Goal: Task Accomplishment & Management: Use online tool/utility

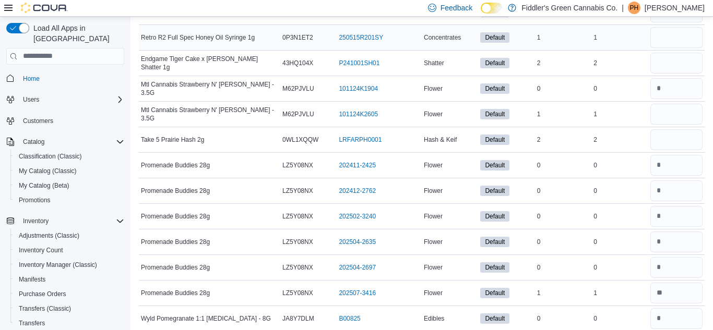
scroll to position [7700, 0]
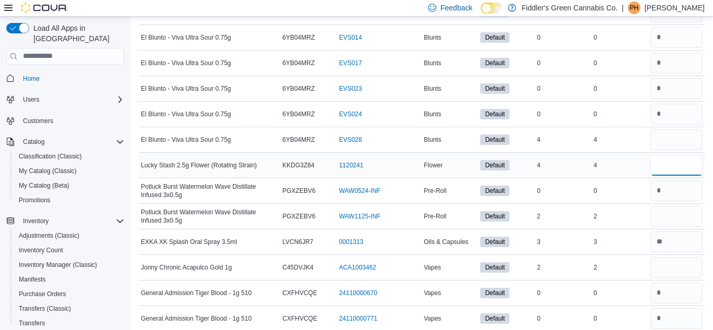
click at [662, 163] on input "number" at bounding box center [677, 165] width 52 height 21
type input "*"
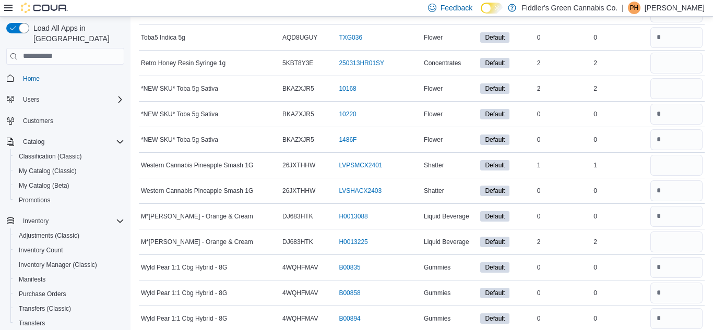
scroll to position [4374, 0]
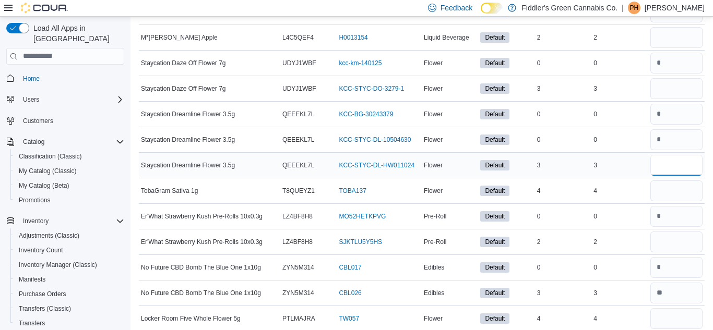
click at [657, 168] on input "number" at bounding box center [677, 165] width 52 height 21
click at [658, 168] on input "number" at bounding box center [677, 165] width 52 height 21
type input "*"
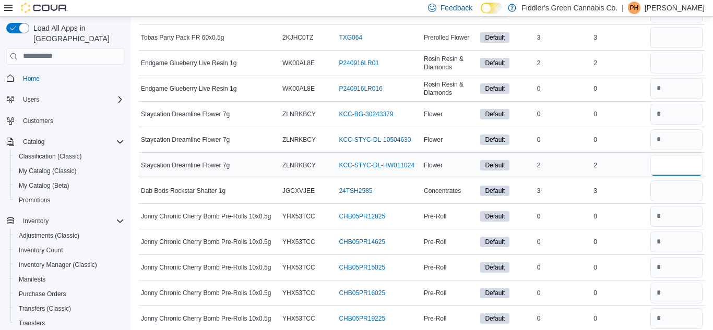
click at [663, 162] on input "number" at bounding box center [677, 165] width 52 height 21
type input "*"
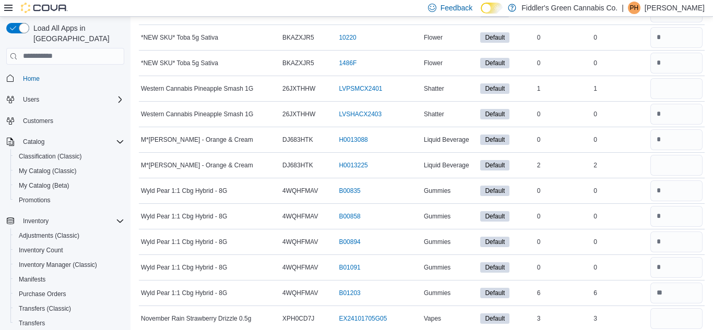
scroll to position [4297, 0]
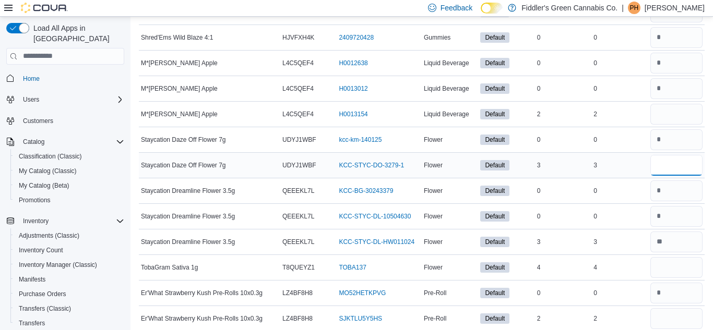
click at [663, 164] on input "number" at bounding box center [677, 165] width 52 height 21
type input "*"
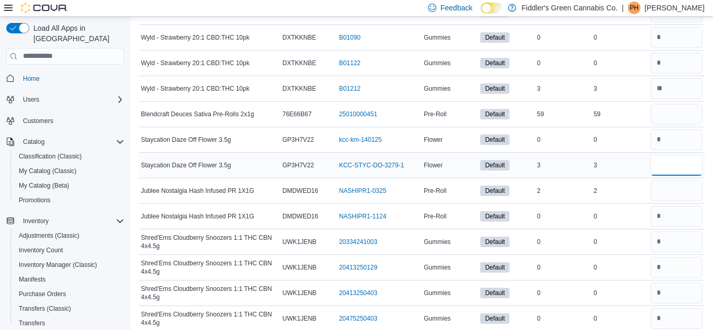
click at [657, 167] on input "number" at bounding box center [677, 165] width 52 height 21
type input "*"
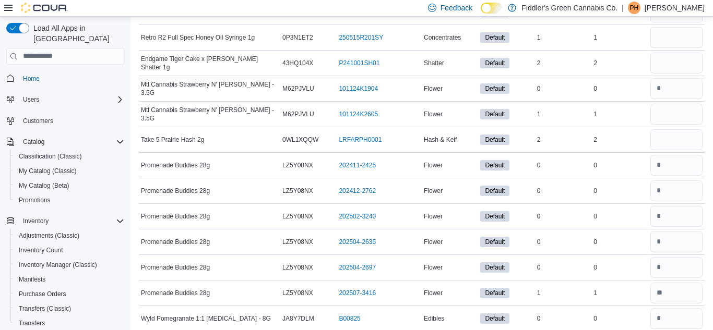
scroll to position [7290, 0]
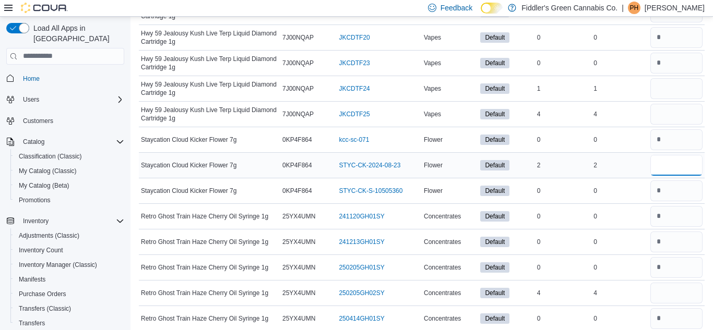
click at [676, 163] on input "number" at bounding box center [677, 165] width 52 height 21
type input "*"
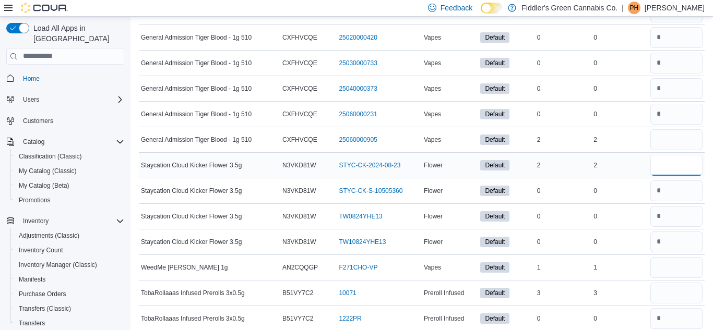
click at [661, 167] on input "number" at bounding box center [677, 165] width 52 height 21
type input "*"
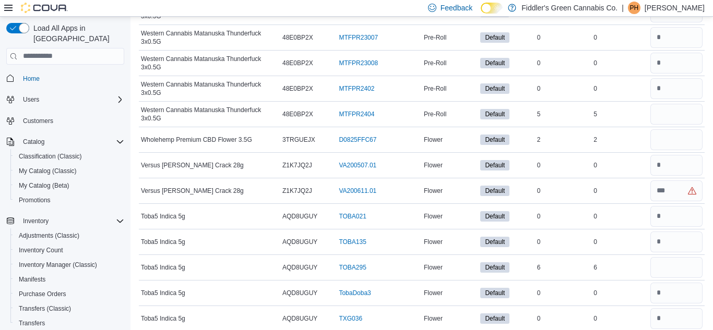
scroll to position [8800, 0]
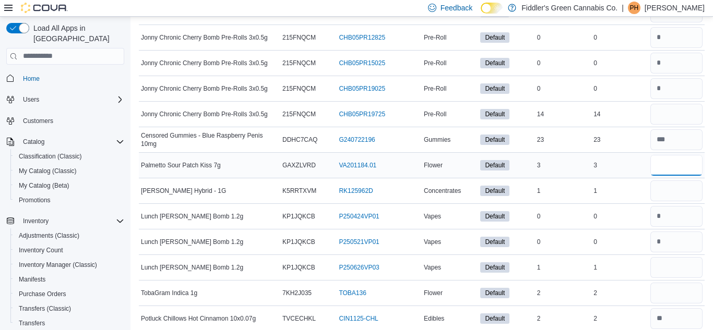
click at [656, 163] on input "number" at bounding box center [677, 165] width 52 height 21
type input "*"
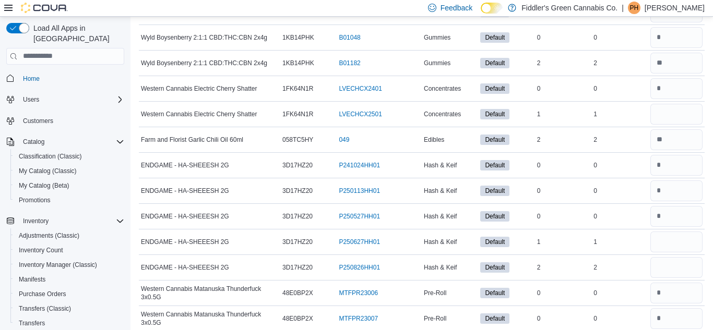
scroll to position [9286, 0]
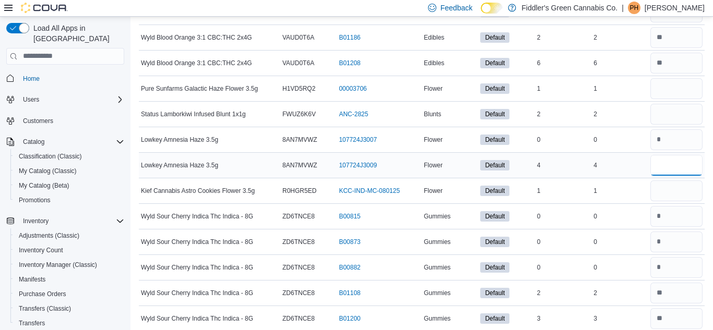
click at [669, 167] on input "number" at bounding box center [677, 165] width 52 height 21
type input "*"
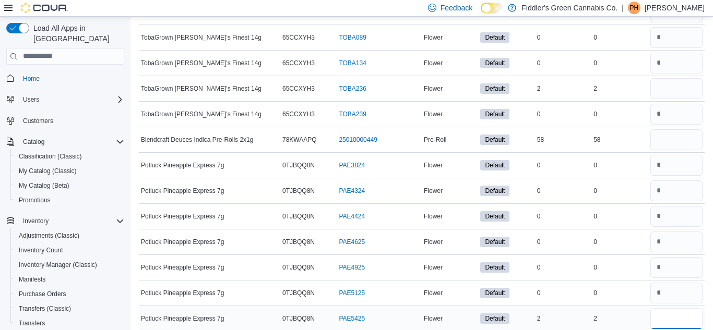
click at [659, 318] on input "number" at bounding box center [677, 319] width 52 height 21
type input "*"
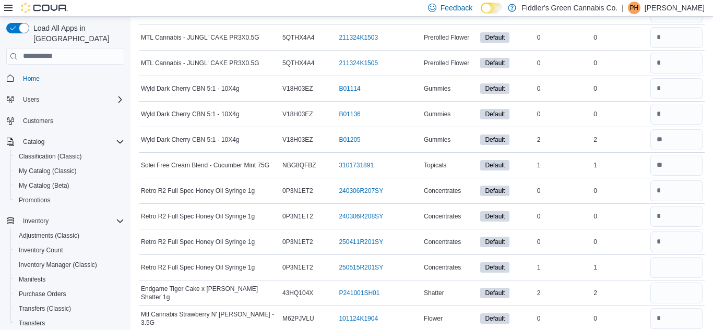
scroll to position [3427, 0]
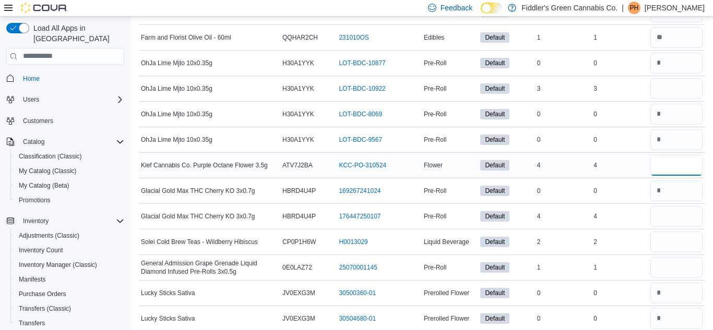
click at [658, 161] on input "number" at bounding box center [677, 165] width 52 height 21
type input "*"
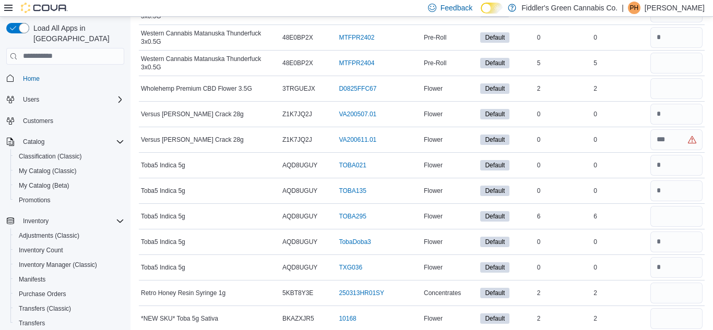
scroll to position [5448, 0]
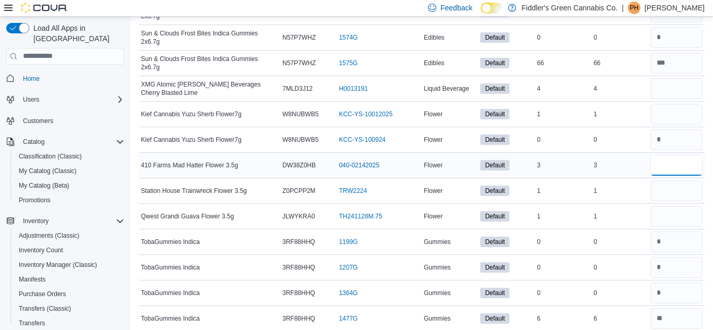
click at [659, 167] on input "number" at bounding box center [677, 165] width 52 height 21
type input "*"
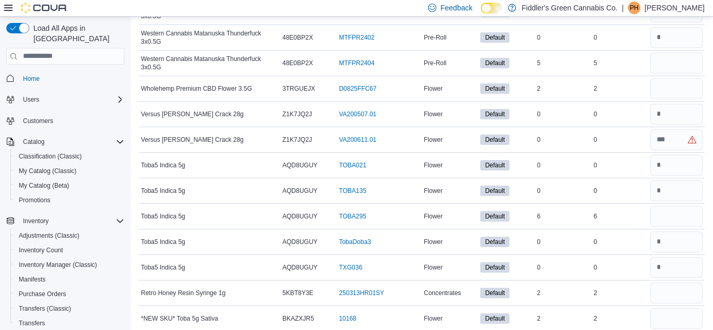
scroll to position [2660, 0]
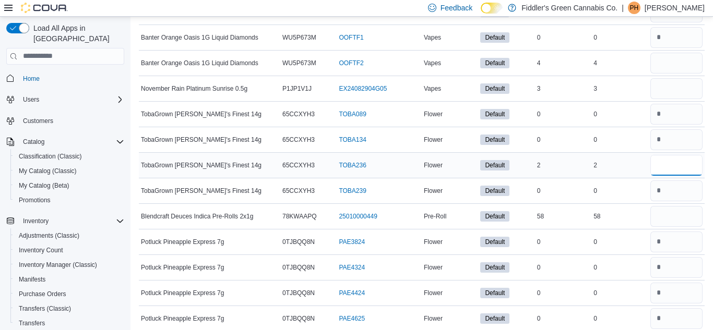
click at [665, 167] on input "number" at bounding box center [677, 165] width 52 height 21
type input "*"
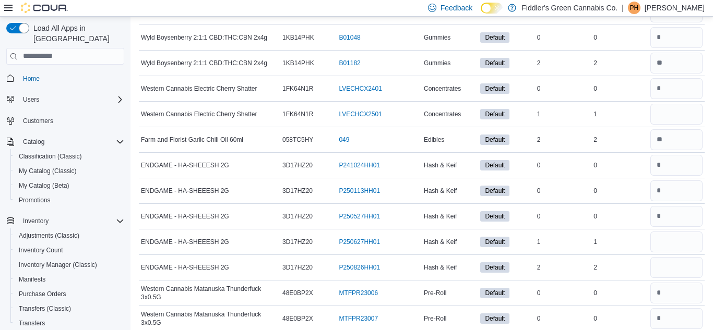
scroll to position [11179, 0]
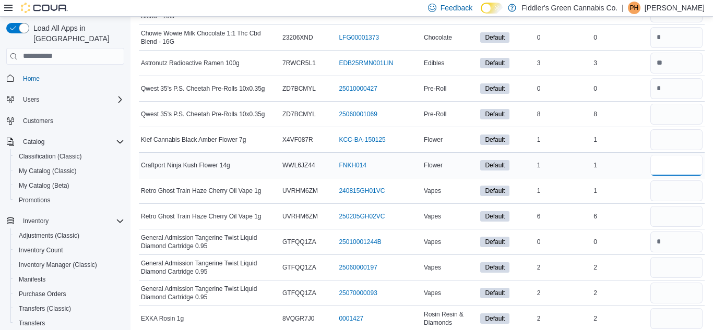
click at [659, 165] on input "number" at bounding box center [677, 165] width 52 height 21
type input "*"
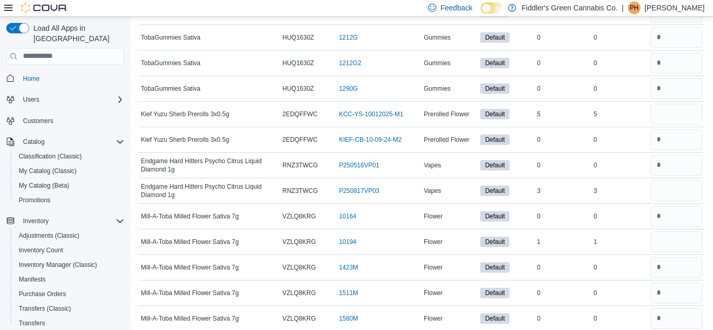
scroll to position [4527, 0]
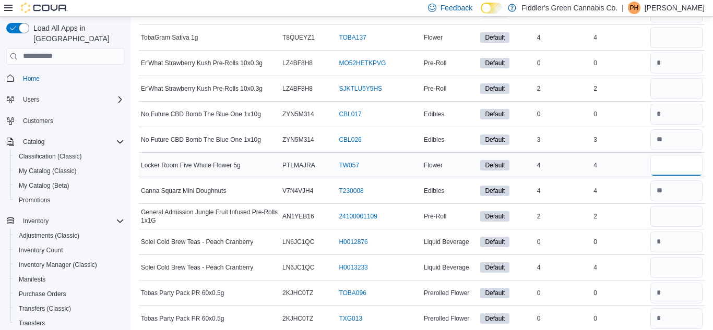
click at [677, 166] on input "number" at bounding box center [677, 165] width 52 height 21
type input "*"
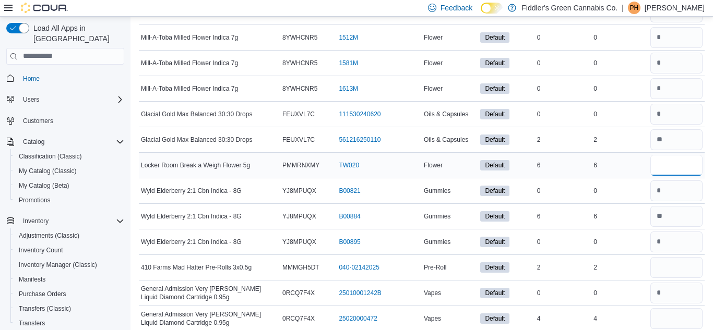
click at [680, 167] on input "number" at bounding box center [677, 165] width 52 height 21
type input "*"
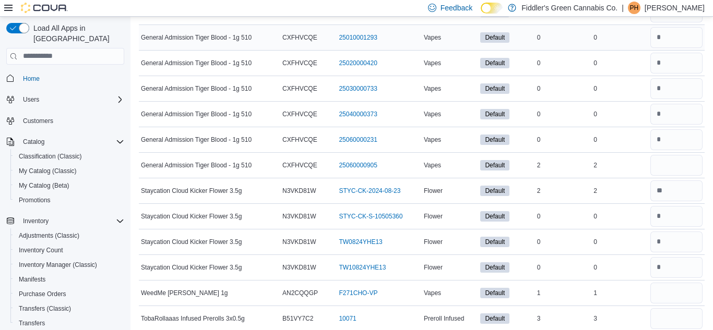
scroll to position [10667, 0]
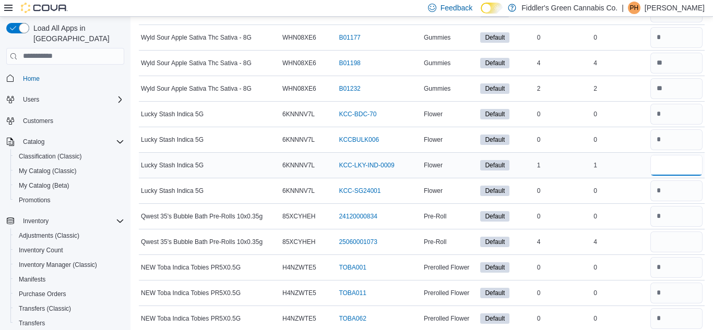
click at [659, 166] on input "number" at bounding box center [677, 165] width 52 height 21
type input "*"
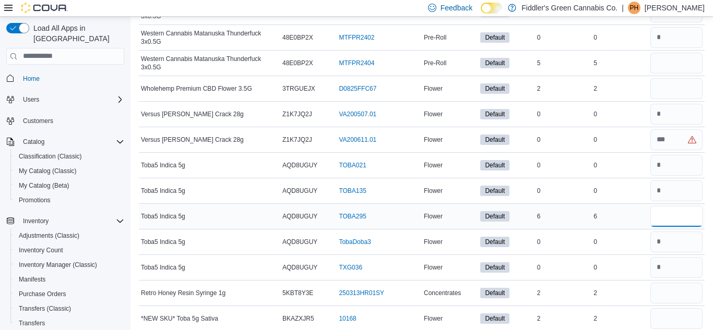
click at [658, 219] on input "number" at bounding box center [677, 216] width 52 height 21
type input "*"
click at [660, 140] on input "number" at bounding box center [677, 139] width 52 height 21
type input "*"
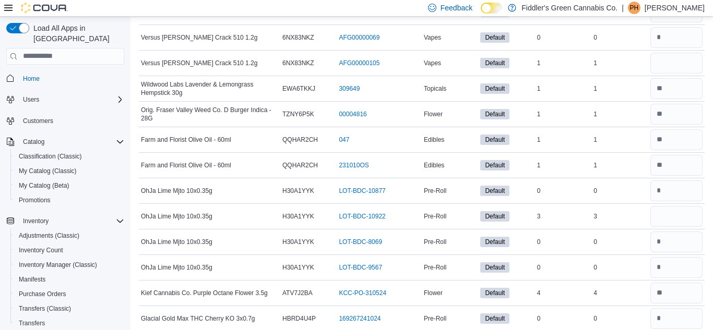
scroll to position [5116, 0]
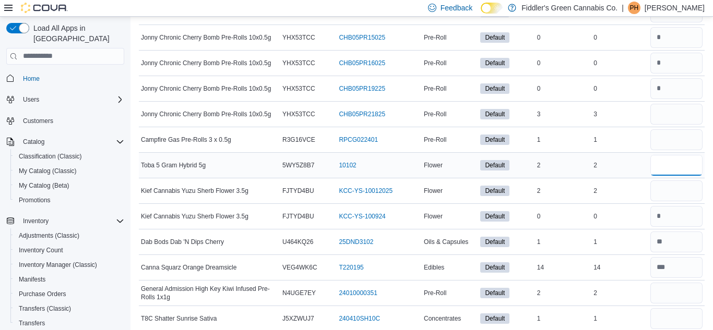
click at [662, 165] on input "number" at bounding box center [677, 165] width 52 height 21
type input "*"
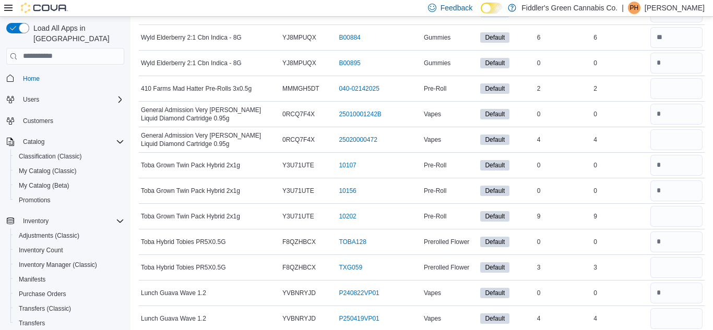
scroll to position [664, 0]
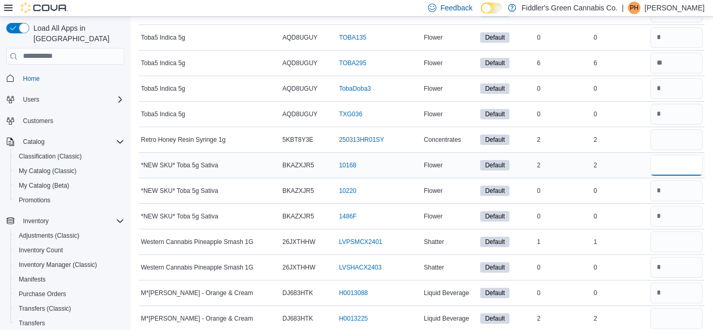
click at [670, 163] on input "number" at bounding box center [677, 165] width 52 height 21
type input "*"
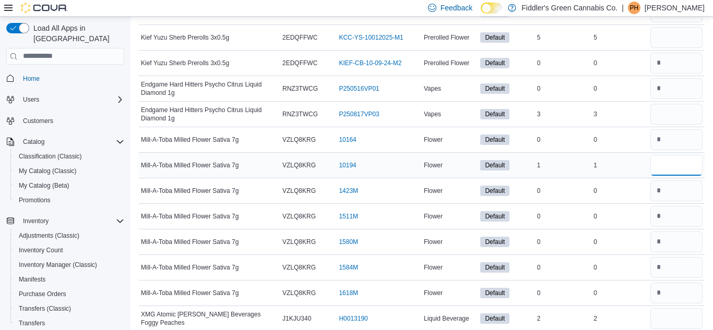
click at [656, 170] on input "number" at bounding box center [677, 165] width 52 height 21
type input "*"
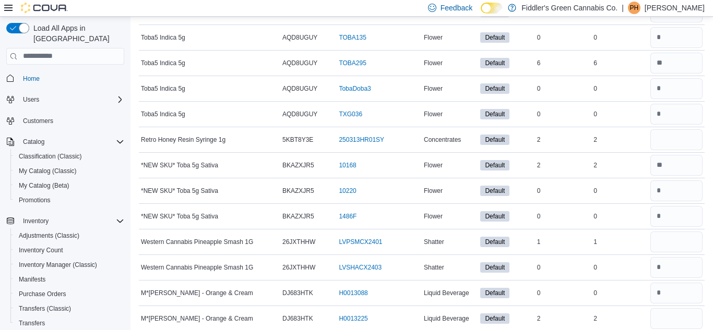
scroll to position [6548, 0]
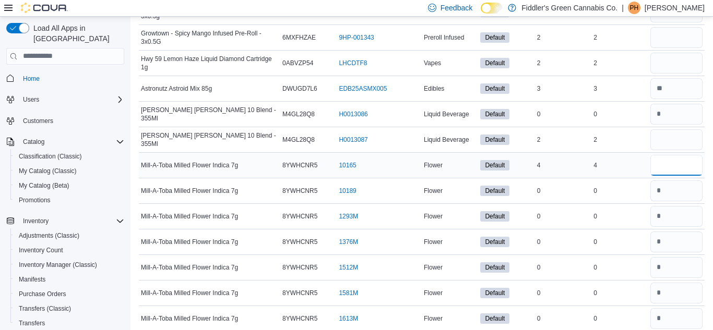
click at [658, 165] on input "number" at bounding box center [677, 165] width 52 height 21
type input "*"
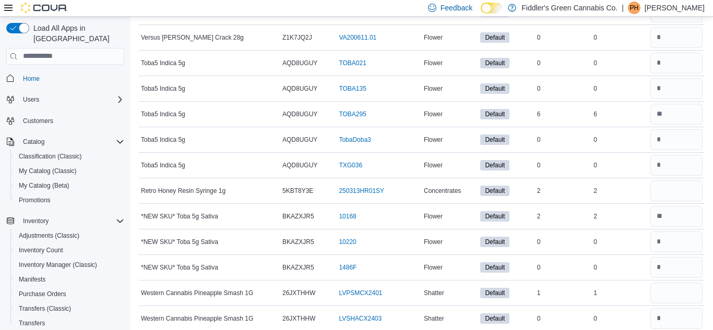
scroll to position [4758, 0]
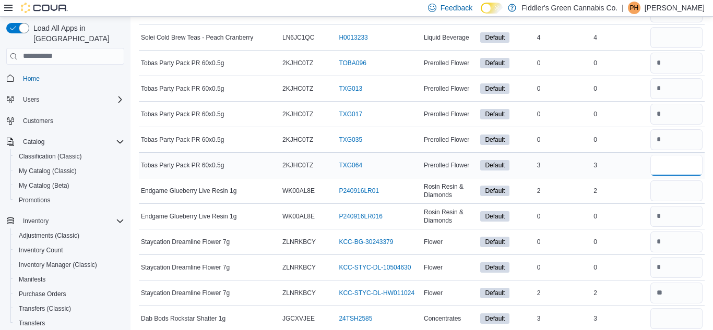
click at [664, 162] on input "number" at bounding box center [677, 165] width 52 height 21
type input "*"
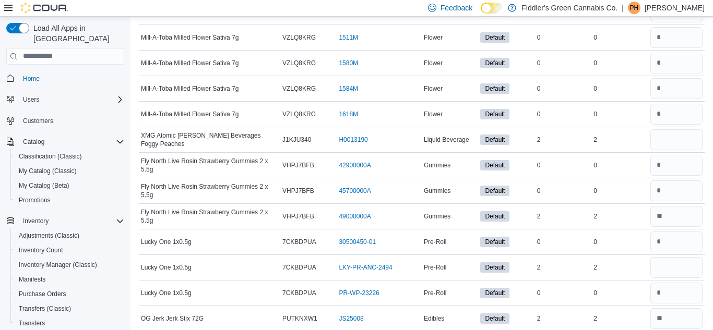
scroll to position [2711, 0]
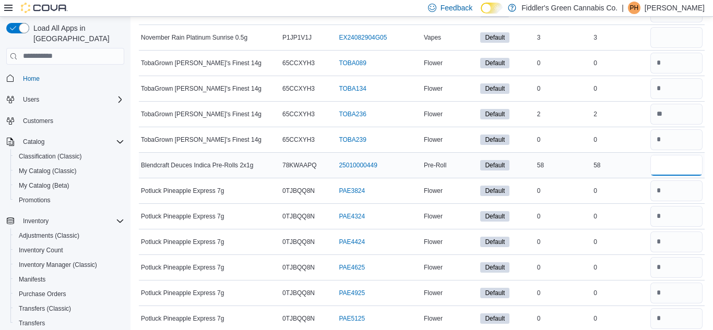
click at [667, 164] on input "number" at bounding box center [677, 165] width 52 height 21
type input "**"
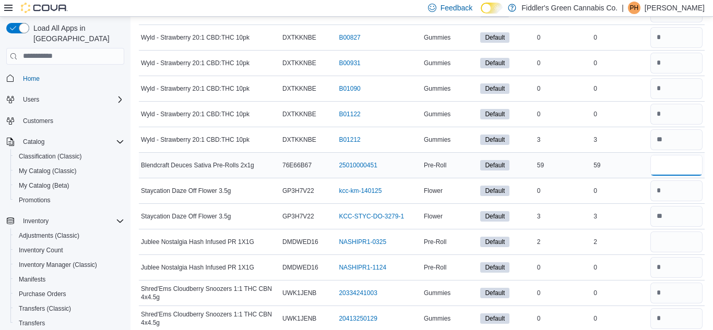
click at [659, 170] on input "number" at bounding box center [677, 165] width 52 height 21
type input "**"
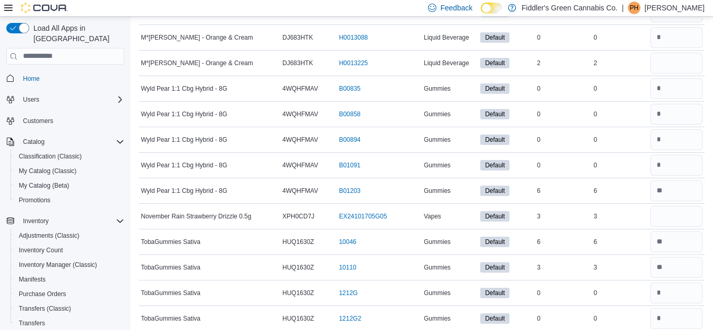
scroll to position [3350, 0]
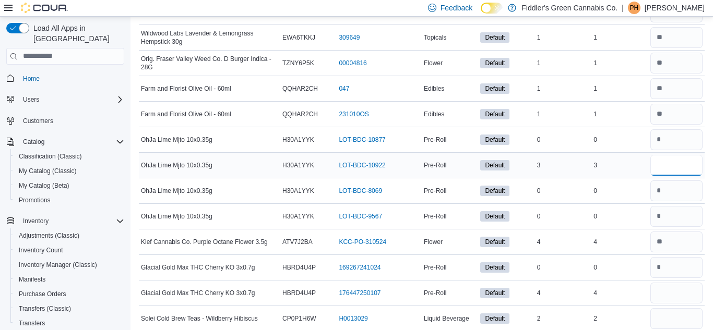
click at [663, 167] on input "number" at bounding box center [677, 165] width 52 height 21
type input "*"
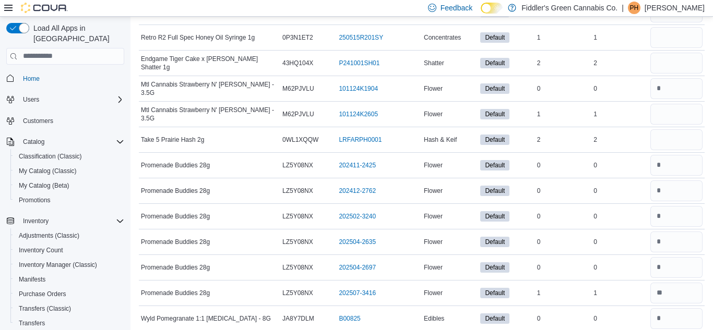
scroll to position [4451, 0]
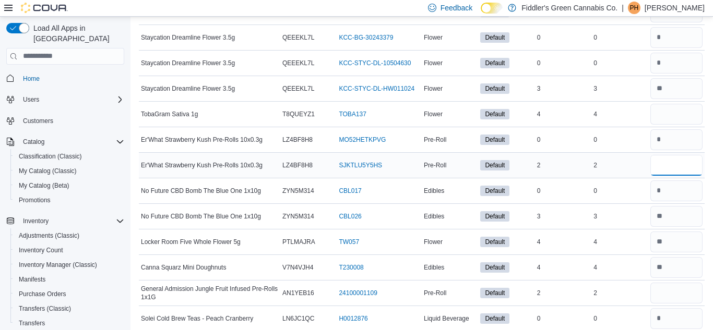
click at [674, 163] on input "number" at bounding box center [677, 165] width 52 height 21
type input "*"
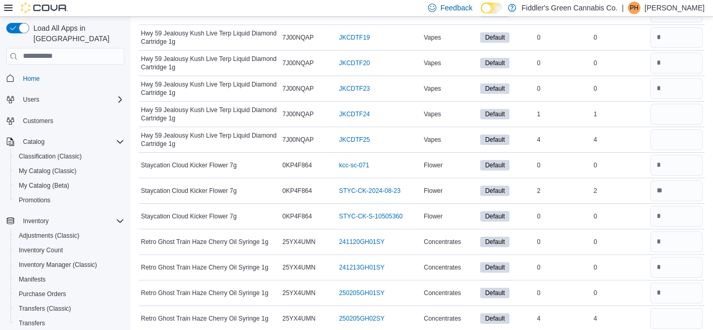
scroll to position [12586, 0]
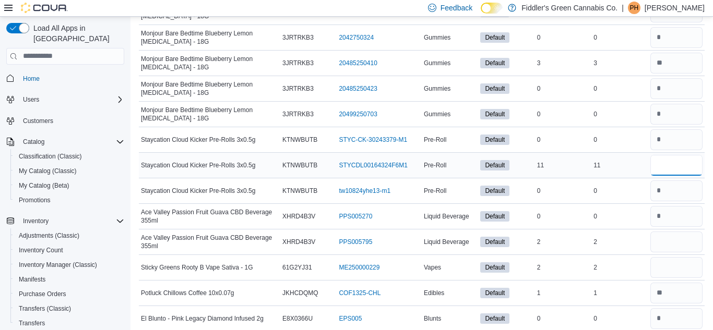
click at [667, 164] on input "number" at bounding box center [677, 165] width 52 height 21
type input "**"
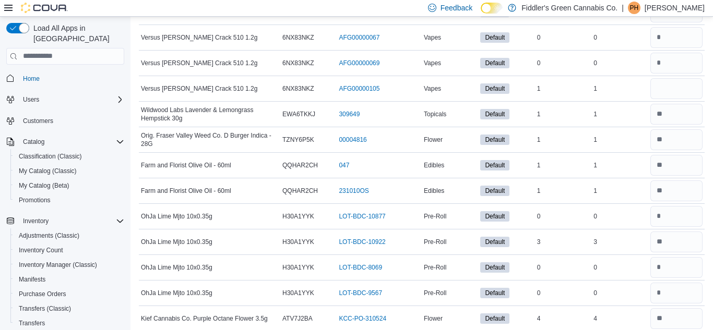
scroll to position [3632, 0]
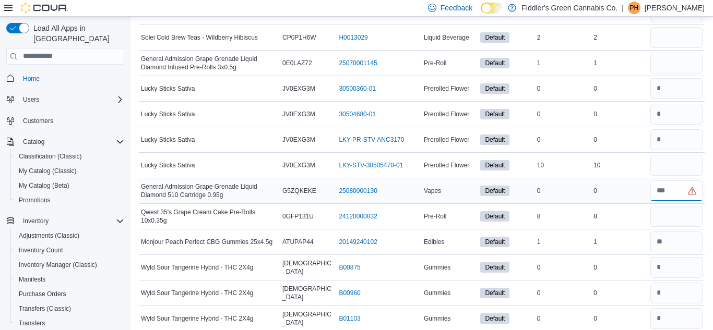
click at [666, 193] on input "number" at bounding box center [677, 191] width 52 height 21
type input "*"
click at [660, 166] on input "number" at bounding box center [677, 165] width 52 height 21
type input "**"
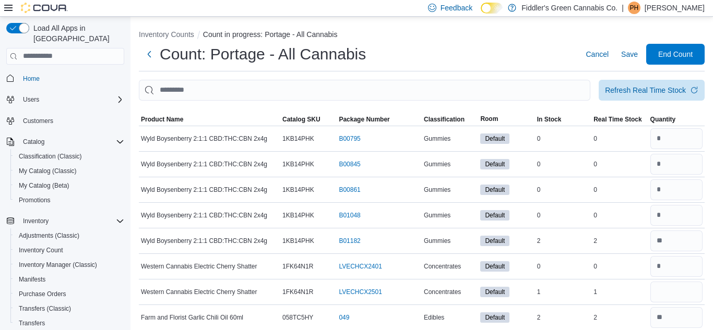
scroll to position [5806, 0]
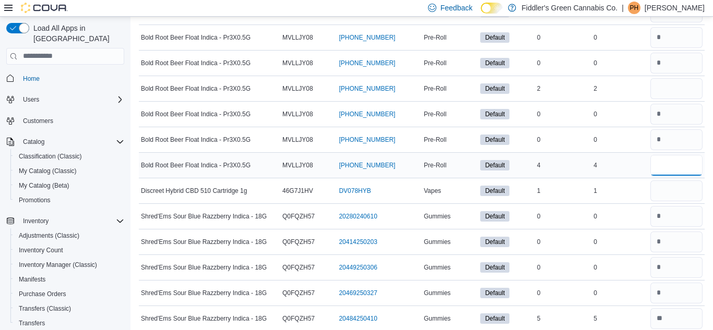
click at [680, 164] on input "number" at bounding box center [677, 165] width 52 height 21
type input "*"
click at [662, 91] on input "number" at bounding box center [677, 88] width 52 height 21
type input "*"
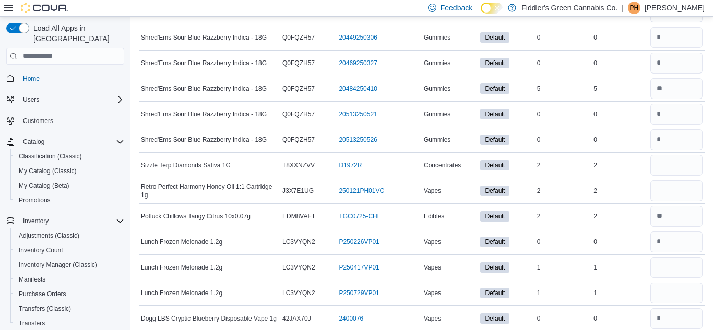
scroll to position [8749, 0]
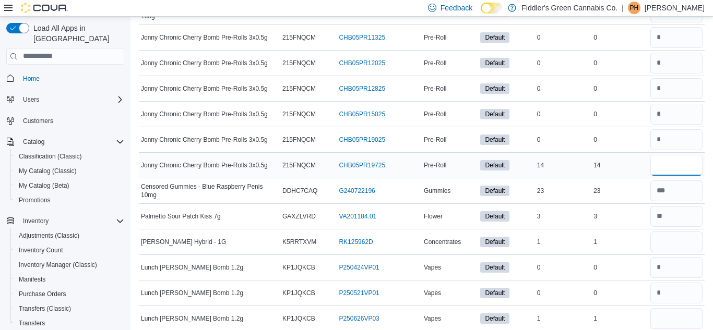
click at [658, 161] on input "number" at bounding box center [677, 165] width 52 height 21
type input "**"
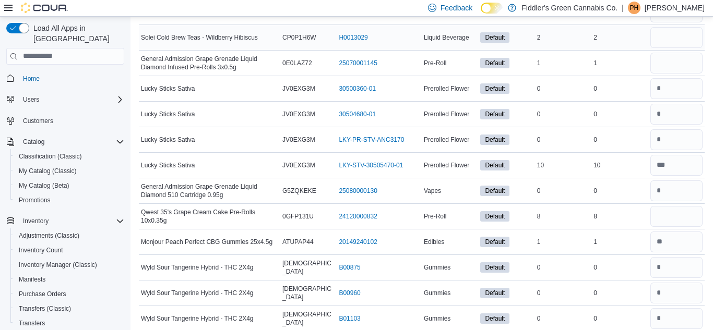
scroll to position [10974, 0]
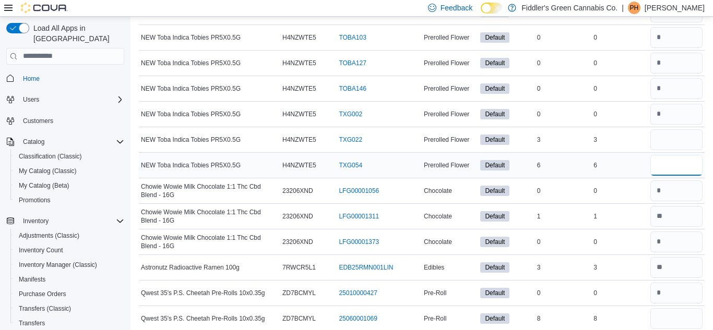
click at [665, 167] on input "number" at bounding box center [677, 165] width 52 height 21
type input "*"
click at [662, 140] on input "number" at bounding box center [677, 139] width 52 height 21
type input "*"
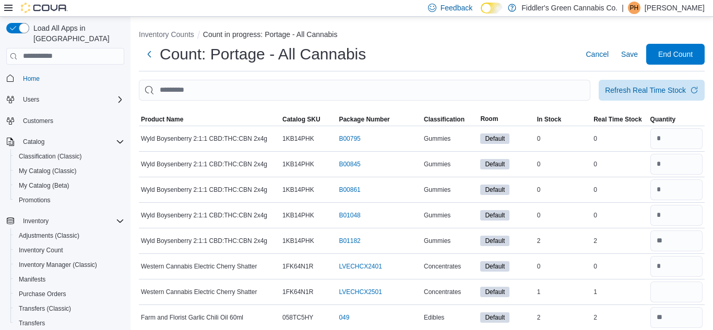
scroll to position [5065, 0]
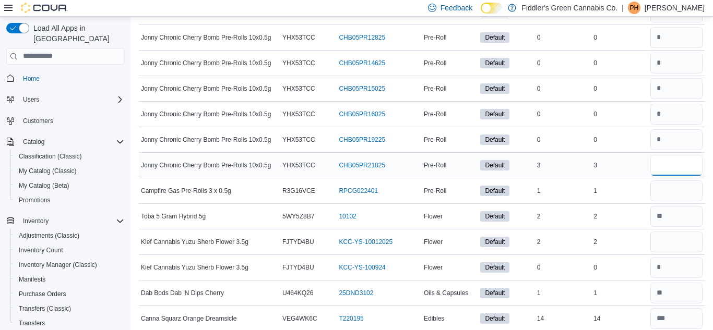
click at [659, 169] on input "number" at bounding box center [677, 165] width 52 height 21
type input "*"
click at [667, 189] on input "number" at bounding box center [677, 191] width 52 height 21
type input "*"
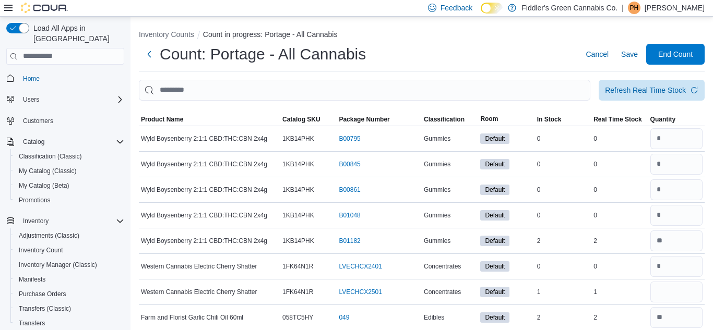
scroll to position [10744, 0]
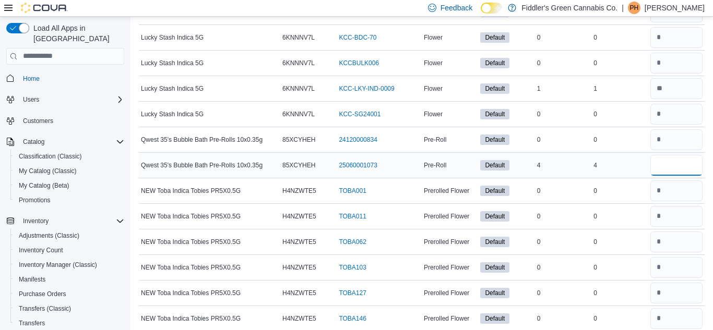
click at [669, 163] on input "number" at bounding box center [677, 165] width 52 height 21
type input "*"
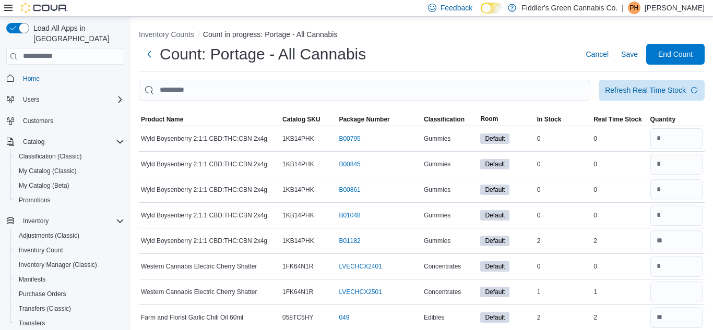
scroll to position [3683, 0]
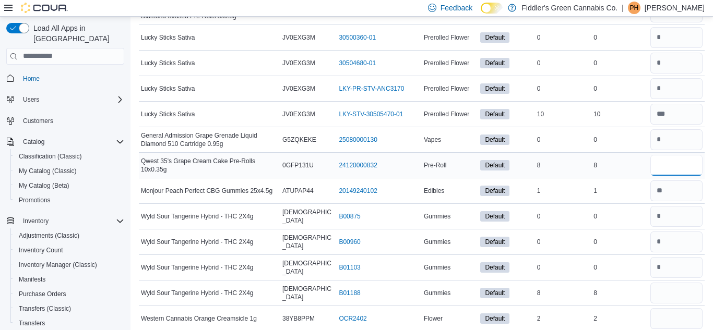
click at [677, 162] on input "number" at bounding box center [677, 165] width 52 height 21
type input "*"
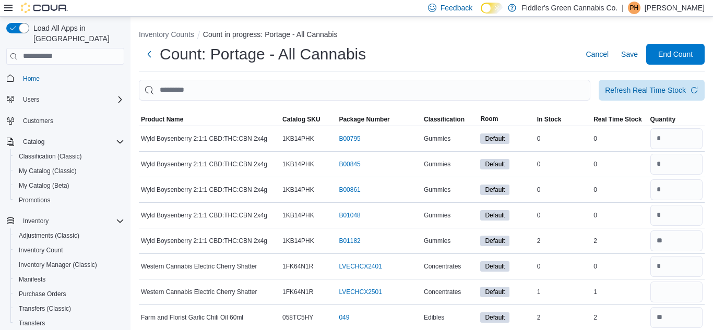
scroll to position [11128, 0]
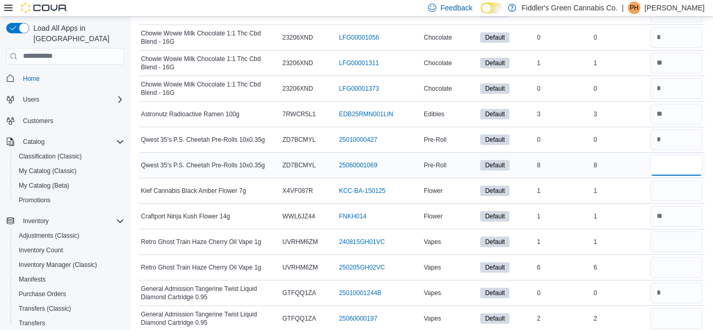
click at [674, 167] on input "number" at bounding box center [677, 165] width 52 height 21
type input "*"
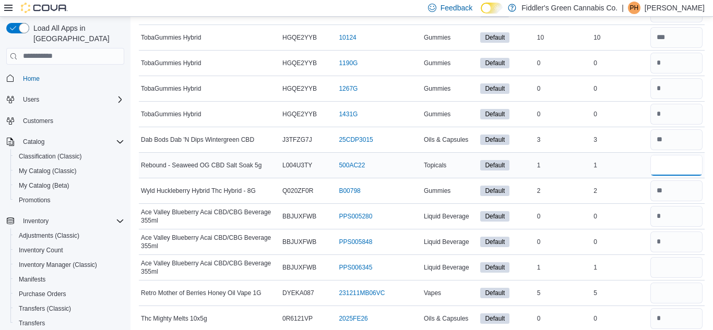
click at [657, 167] on input "number" at bounding box center [677, 165] width 52 height 21
type input "*"
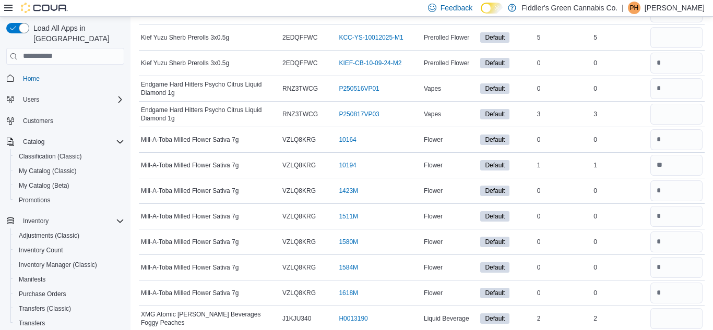
scroll to position [9465, 0]
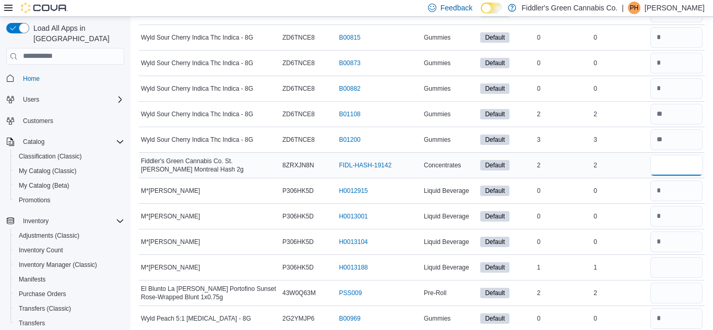
click at [655, 165] on input "number" at bounding box center [677, 165] width 52 height 21
type input "*"
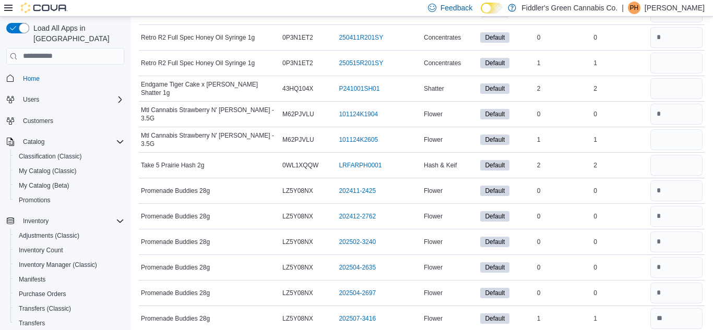
scroll to position [4783, 0]
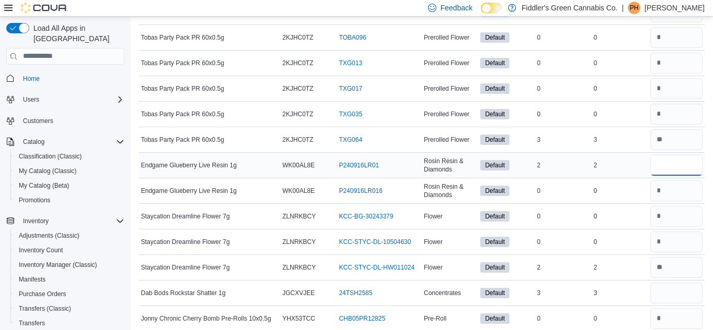
click at [660, 167] on input "number" at bounding box center [677, 165] width 52 height 21
type input "*"
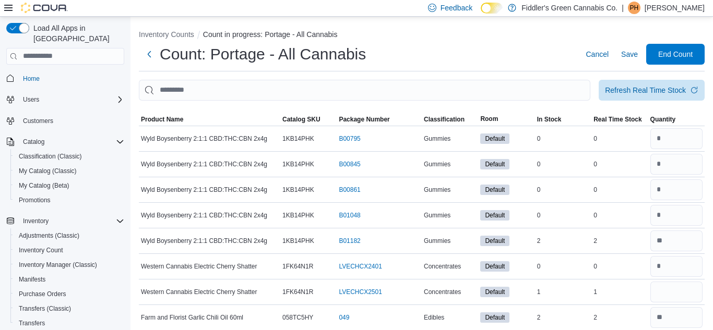
scroll to position [8493, 0]
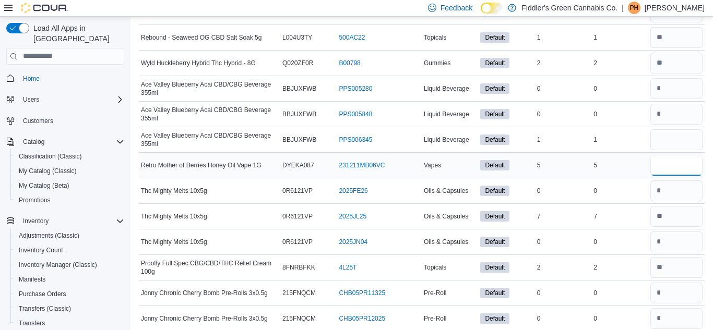
click at [692, 167] on input "number" at bounding box center [677, 165] width 52 height 21
type input "*"
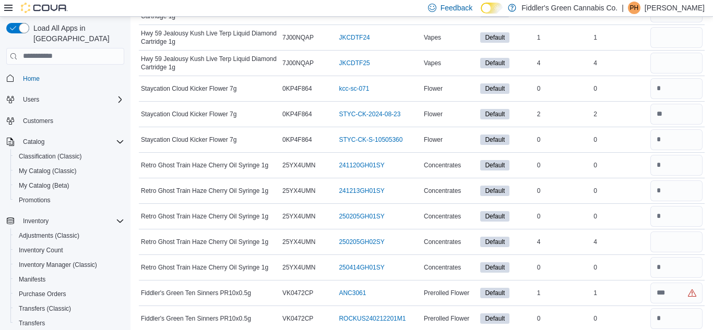
scroll to position [11230, 0]
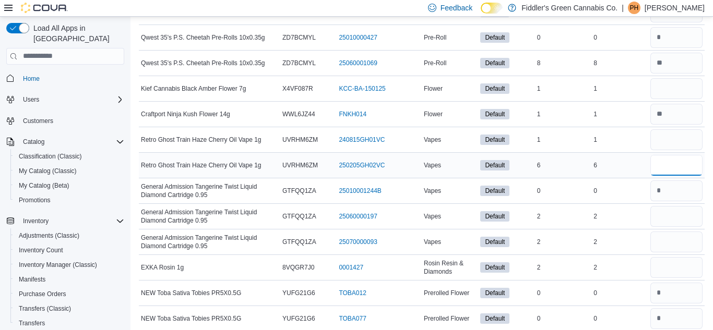
click at [657, 170] on input "number" at bounding box center [677, 165] width 52 height 21
type input "*"
click at [664, 136] on input "number" at bounding box center [677, 139] width 52 height 21
type input "*"
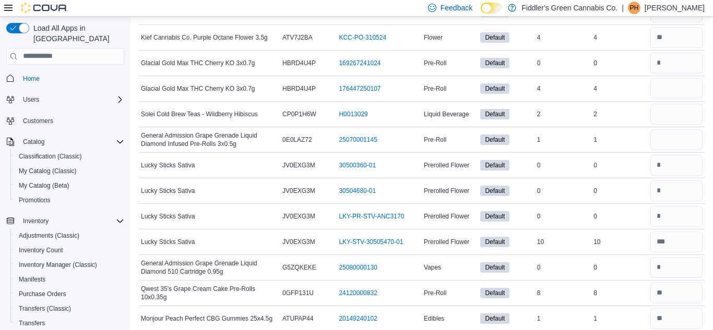
scroll to position [5832, 0]
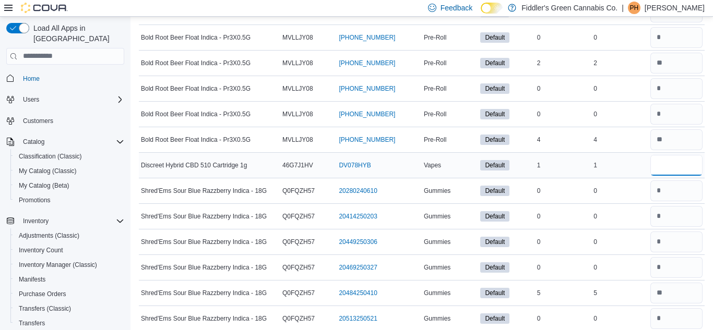
click at [659, 164] on input "number" at bounding box center [677, 165] width 52 height 21
type input "*"
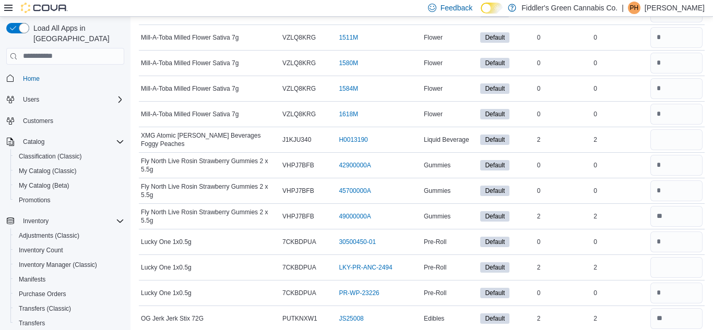
scroll to position [12622, 0]
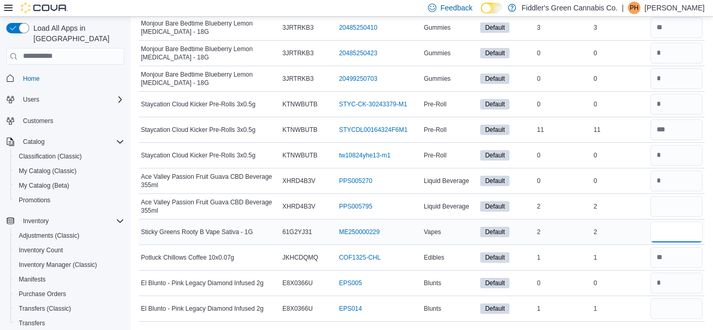
click at [657, 230] on input "number" at bounding box center [677, 232] width 52 height 21
type input "*"
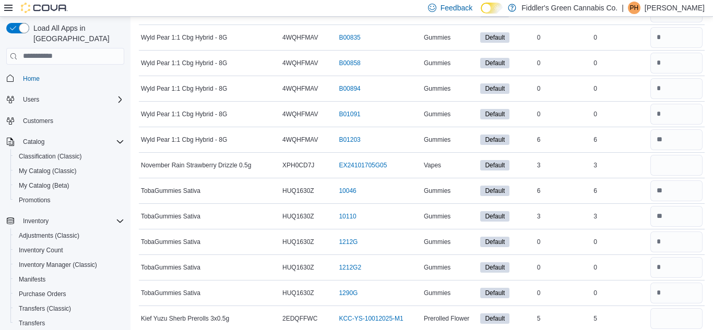
scroll to position [6062, 0]
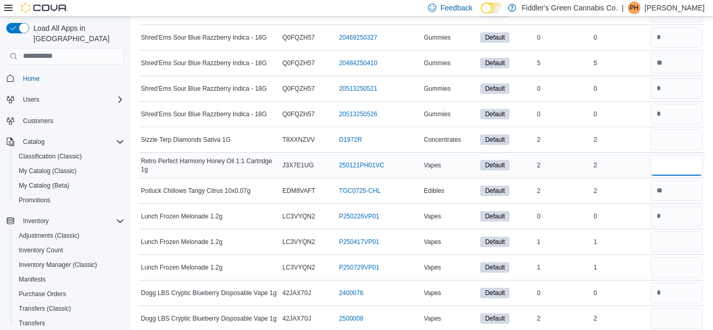
click at [660, 166] on input "number" at bounding box center [677, 165] width 52 height 21
type input "*"
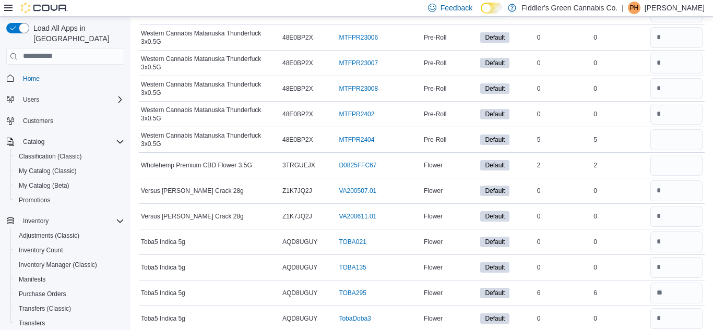
scroll to position [9823, 0]
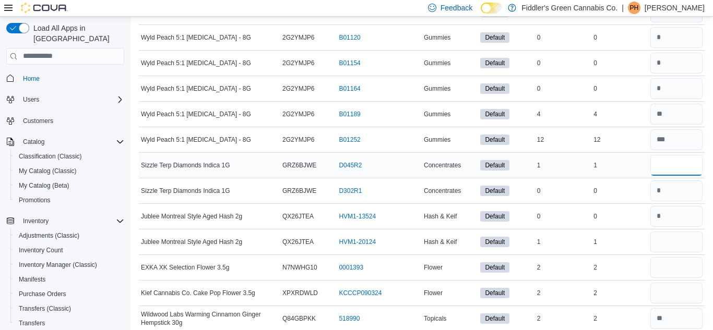
click at [674, 166] on input "number" at bounding box center [677, 165] width 52 height 21
type input "*"
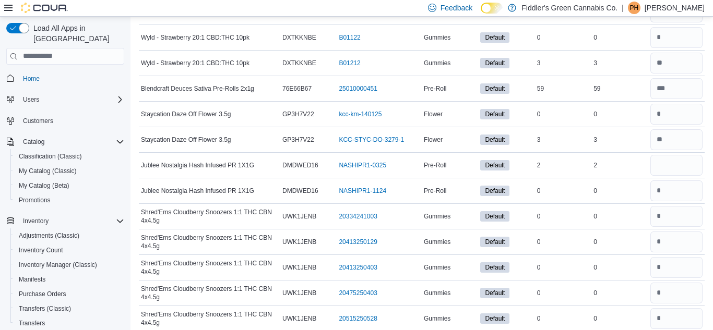
scroll to position [6037, 0]
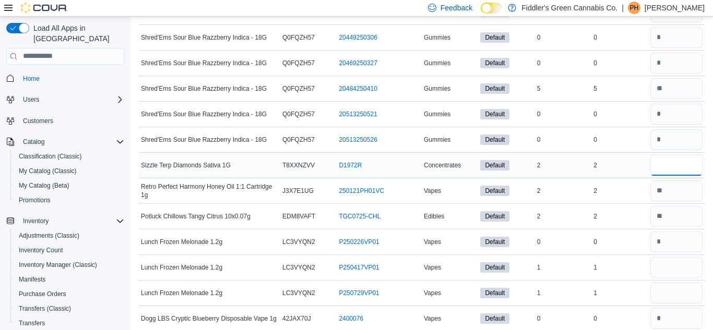
click at [681, 168] on input "number" at bounding box center [677, 165] width 52 height 21
type input "*"
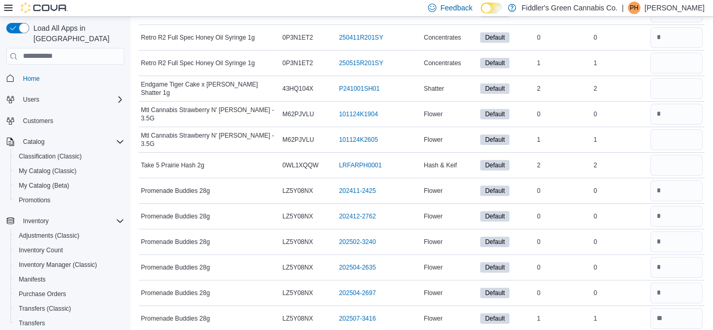
scroll to position [11333, 0]
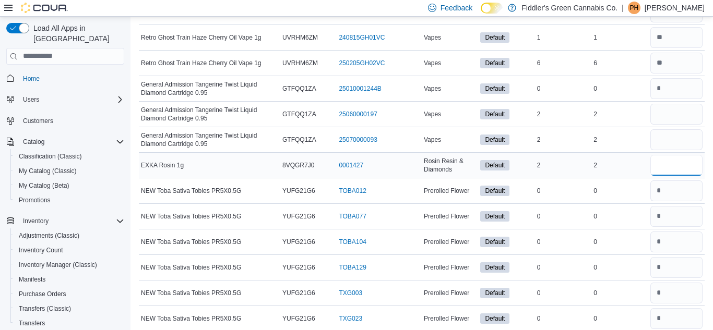
click at [658, 166] on input "number" at bounding box center [677, 165] width 52 height 21
type input "*"
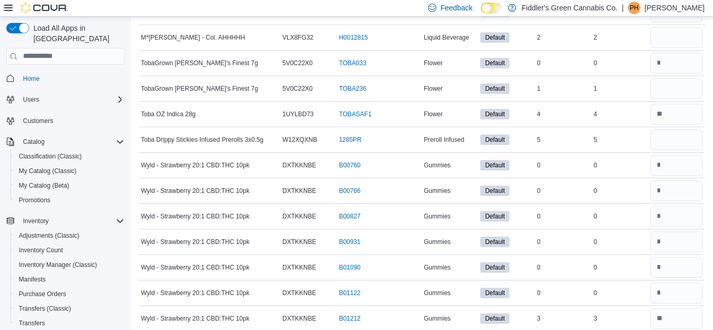
scroll to position [9900, 0]
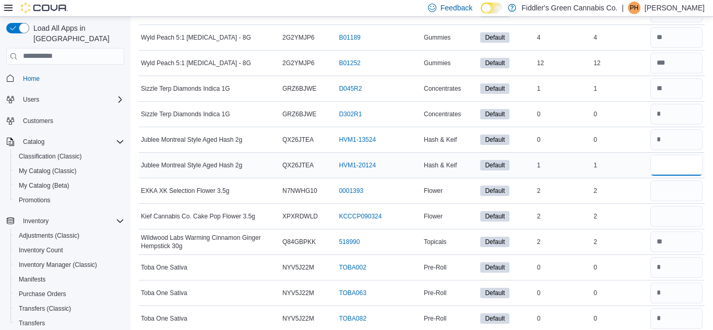
click at [657, 168] on input "number" at bounding box center [677, 165] width 52 height 21
type input "*"
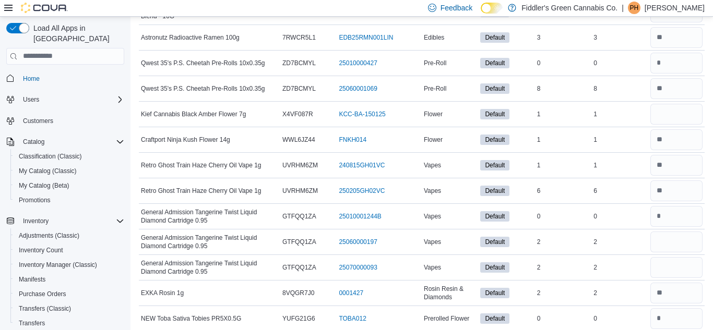
scroll to position [7418, 0]
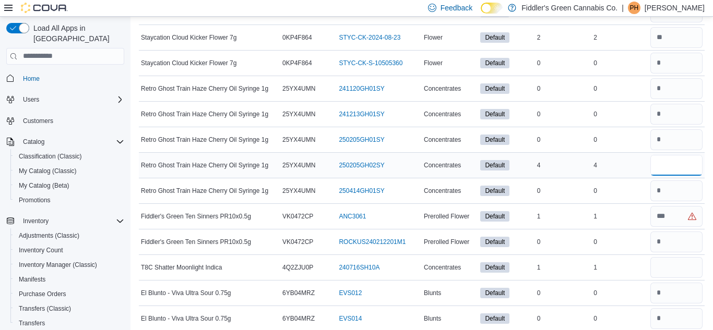
click at [672, 166] on input "number" at bounding box center [677, 165] width 52 height 21
type input "*"
click at [660, 221] on input "number" at bounding box center [677, 216] width 52 height 21
type input "*"
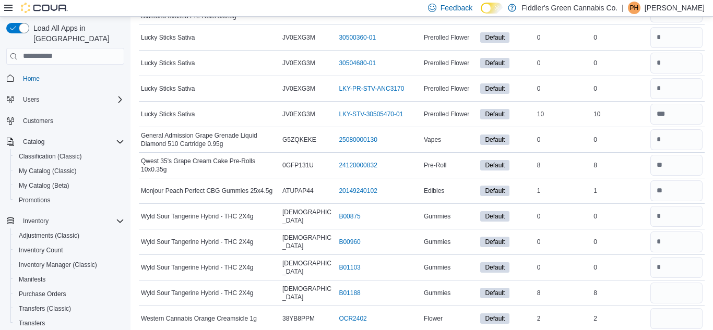
scroll to position [6216, 0]
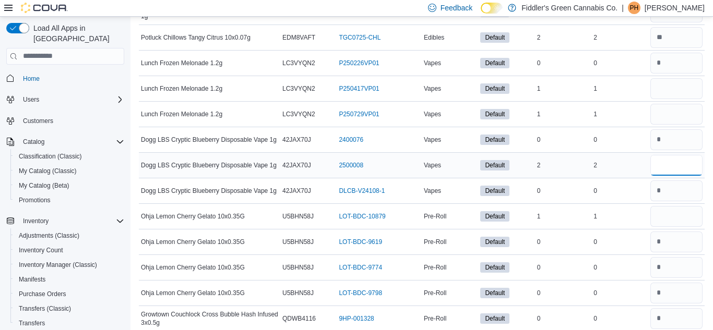
click at [659, 163] on input "number" at bounding box center [677, 165] width 52 height 21
type input "*"
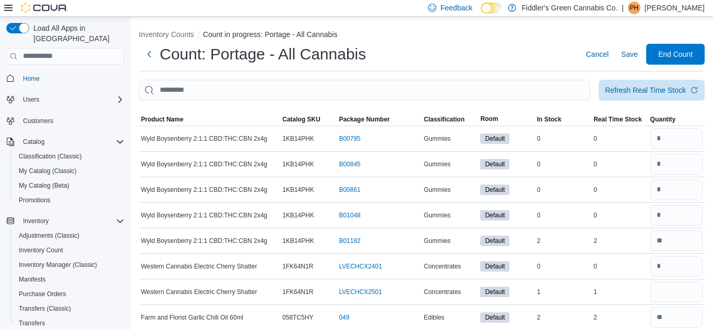
scroll to position [2532, 0]
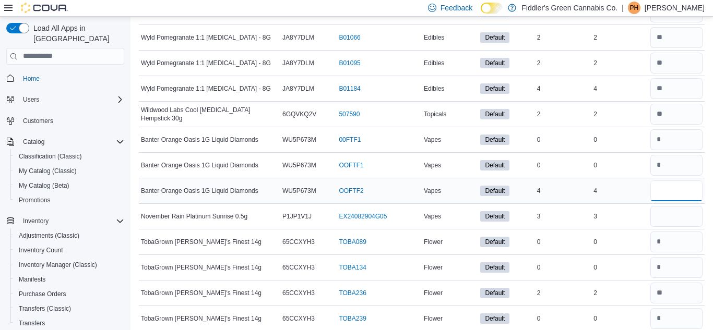
click at [678, 187] on input "number" at bounding box center [677, 191] width 52 height 21
type input "*"
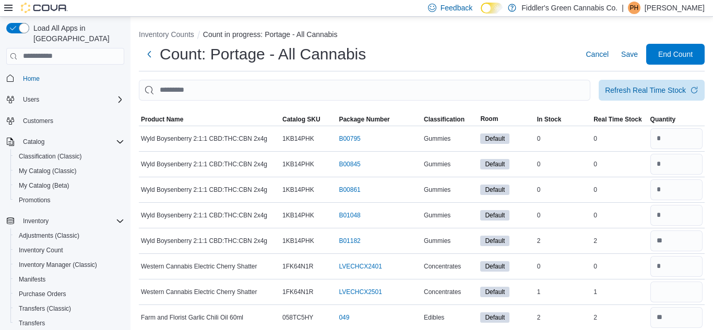
scroll to position [8825, 0]
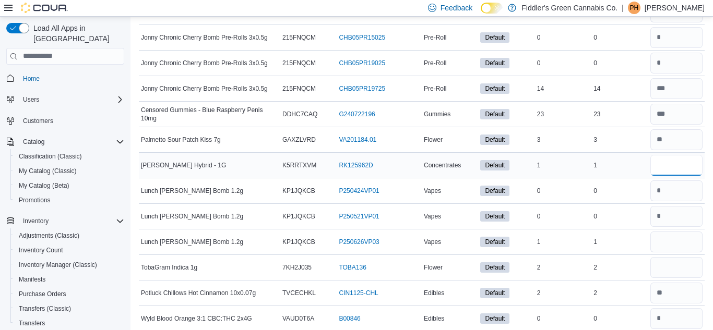
click at [657, 164] on input "number" at bounding box center [677, 165] width 52 height 21
type input "*"
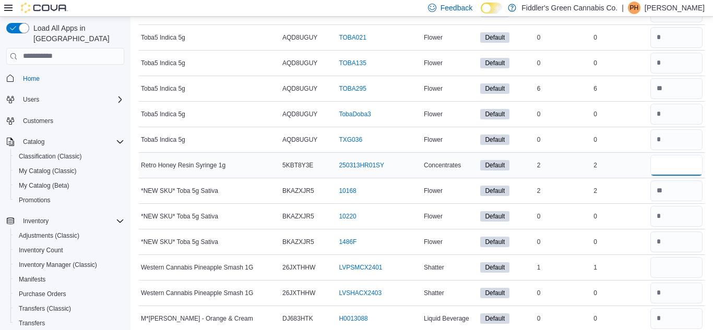
click at [657, 167] on input "number" at bounding box center [677, 165] width 52 height 21
type input "*"
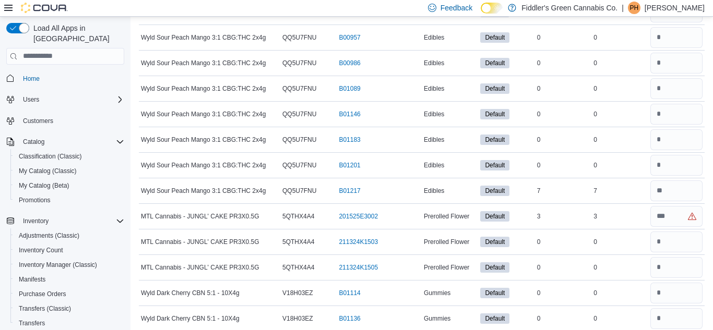
scroll to position [2046, 0]
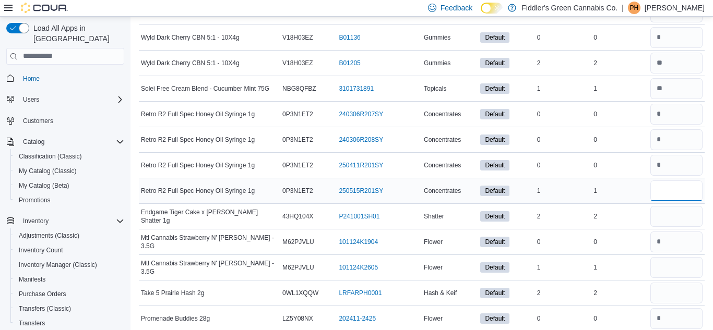
click at [660, 192] on input "number" at bounding box center [677, 191] width 52 height 21
type input "*"
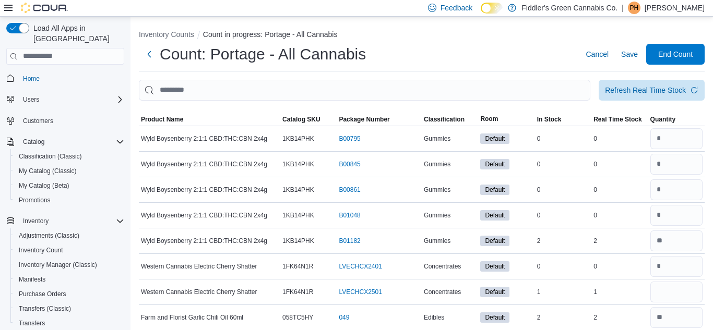
scroll to position [971, 0]
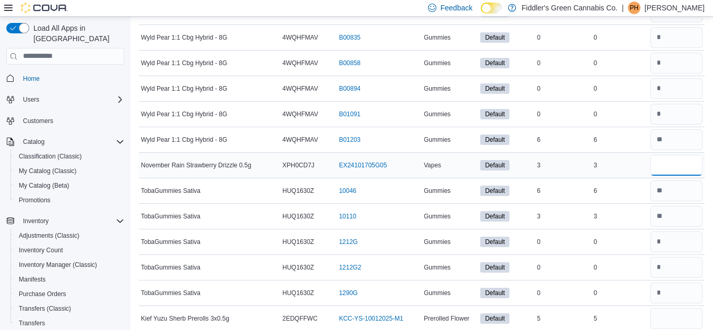
click at [667, 164] on input "number" at bounding box center [677, 165] width 52 height 21
type input "*"
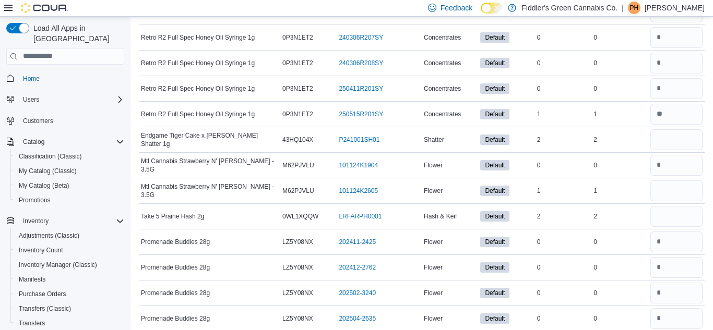
scroll to position [2583, 0]
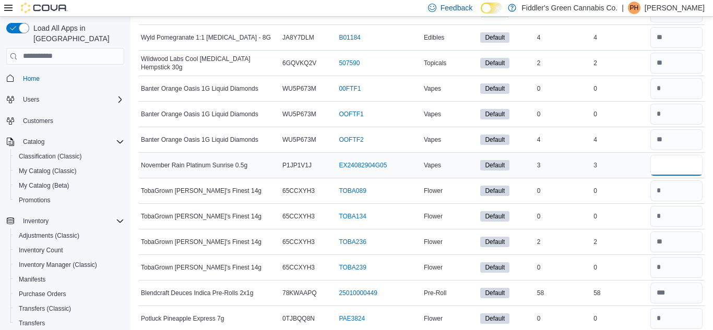
click at [676, 165] on input "number" at bounding box center [677, 165] width 52 height 21
type input "*"
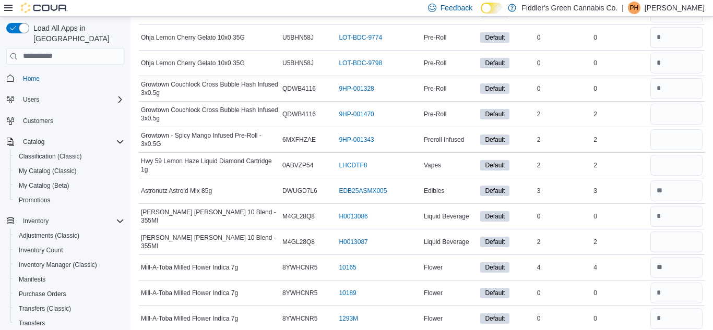
scroll to position [7162, 0]
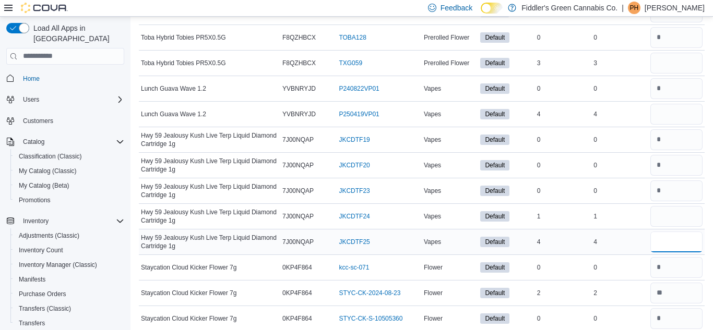
click at [673, 243] on input "number" at bounding box center [677, 242] width 52 height 21
type input "*"
click at [663, 218] on input "number" at bounding box center [677, 216] width 52 height 21
type input "*"
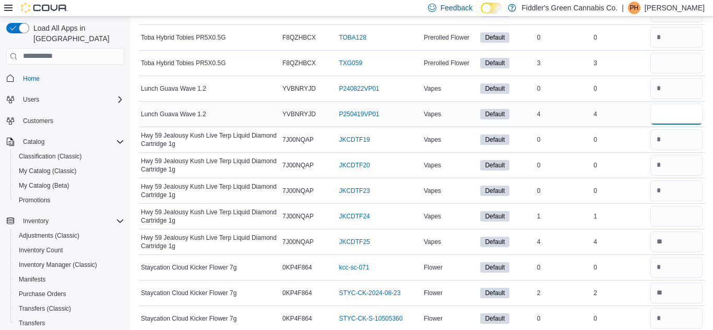
click at [658, 119] on input "number" at bounding box center [677, 114] width 52 height 21
type input "*"
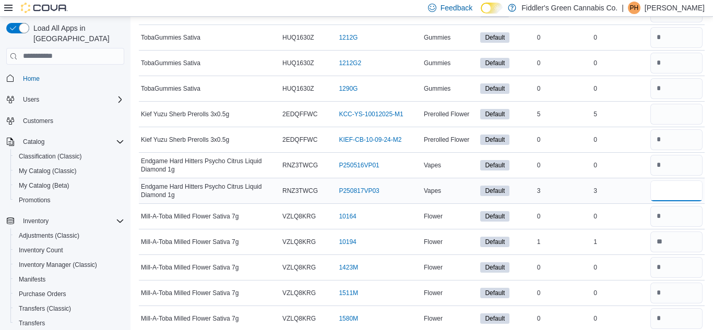
click at [663, 188] on input "number" at bounding box center [677, 191] width 52 height 21
type input "*"
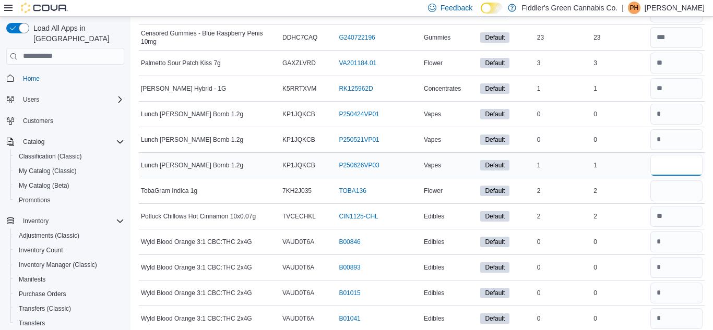
click at [661, 164] on input "number" at bounding box center [677, 165] width 52 height 21
type input "*"
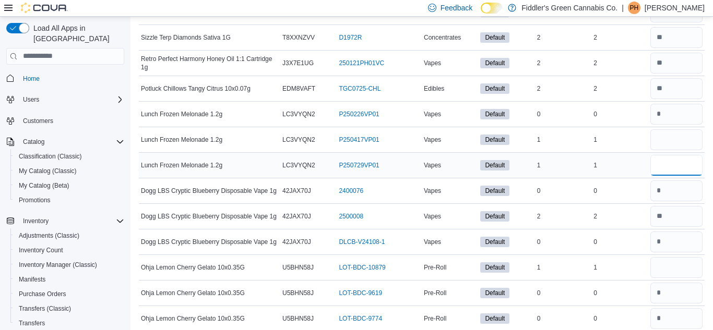
click at [659, 164] on input "number" at bounding box center [677, 165] width 52 height 21
type input "*"
click at [655, 141] on input "number" at bounding box center [677, 139] width 52 height 21
type input "*"
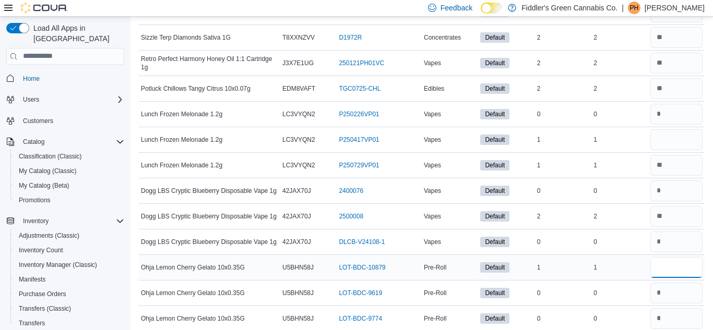
click at [663, 274] on input "number" at bounding box center [677, 267] width 52 height 21
type input "*"
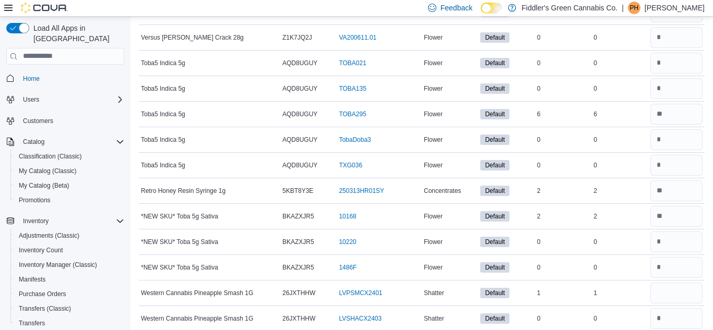
scroll to position [10181, 0]
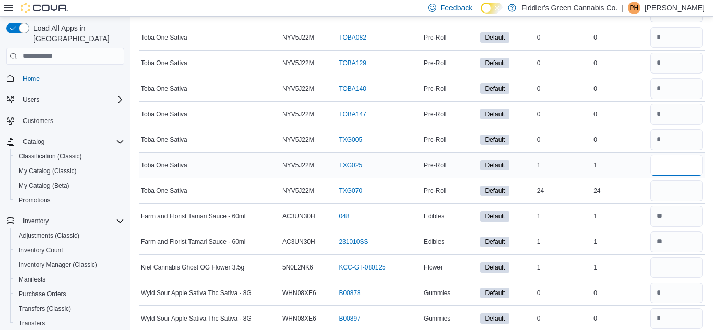
click at [671, 163] on input "number" at bounding box center [677, 165] width 52 height 21
type input "*"
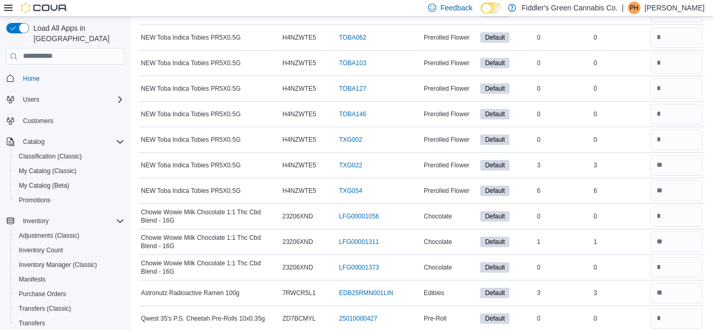
scroll to position [11716, 0]
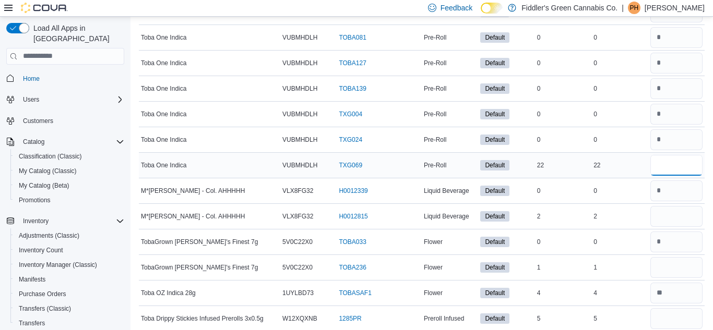
click at [682, 164] on input "number" at bounding box center [677, 165] width 52 height 21
type input "**"
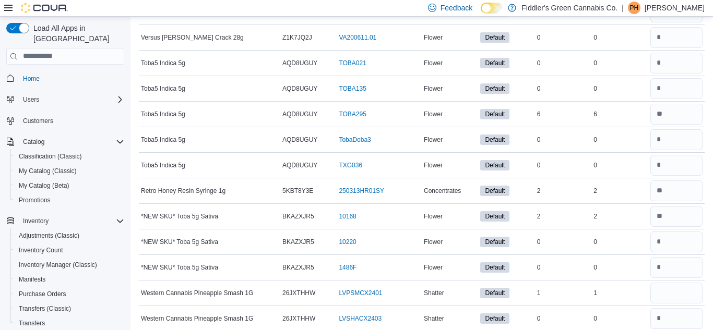
scroll to position [10207, 0]
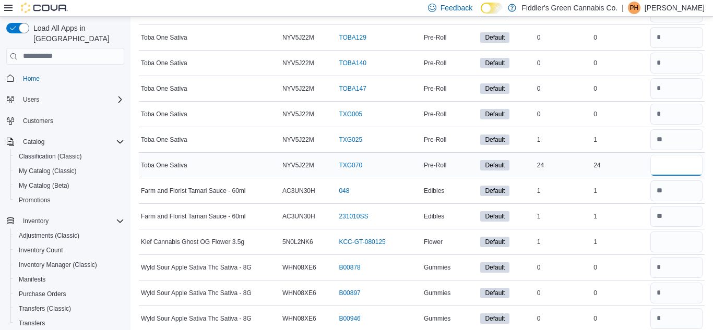
click at [658, 164] on input "number" at bounding box center [677, 165] width 52 height 21
type input "**"
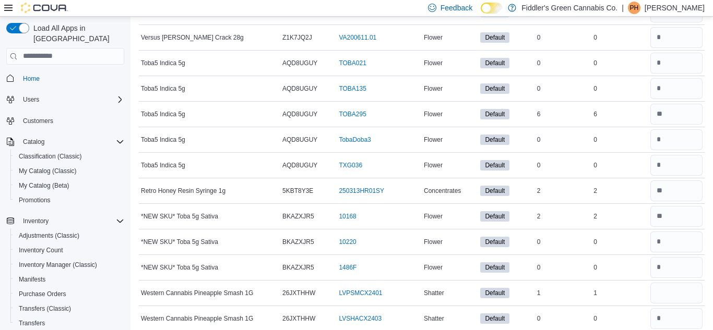
scroll to position [2174, 0]
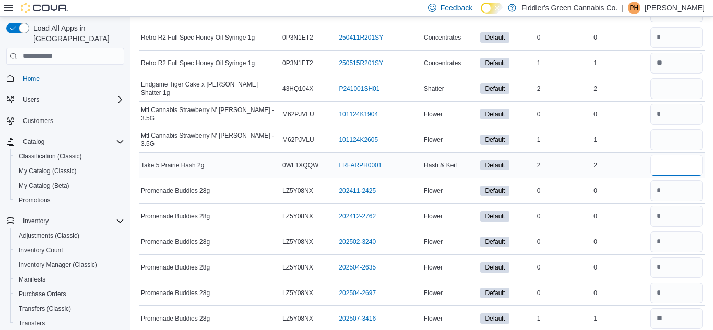
click at [672, 162] on input "number" at bounding box center [677, 165] width 52 height 21
type input "*"
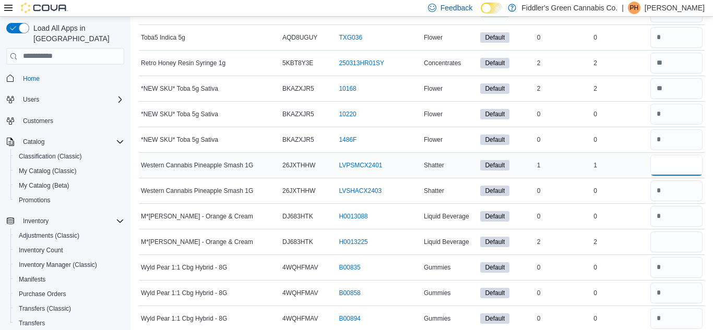
click at [656, 166] on input "number" at bounding box center [677, 165] width 52 height 21
type input "*"
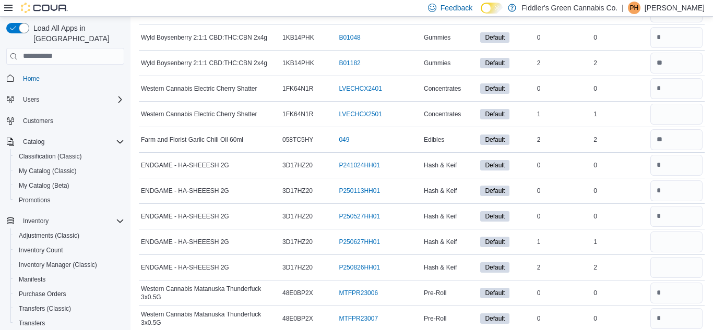
scroll to position [2097, 0]
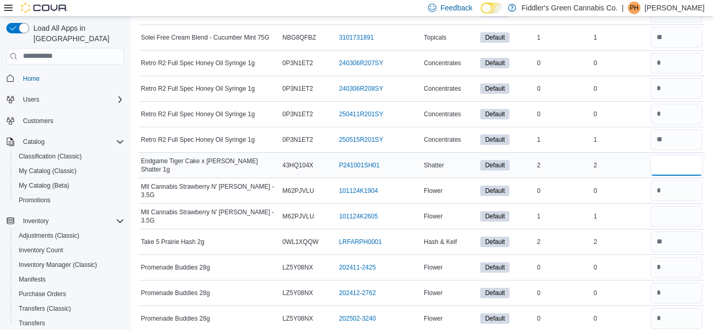
click at [661, 170] on input "number" at bounding box center [677, 165] width 52 height 21
type input "*"
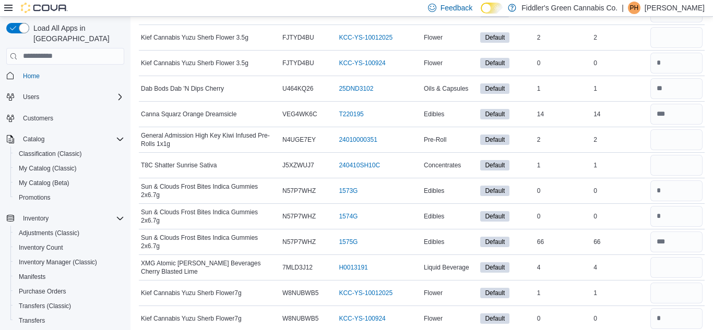
scroll to position [7521, 0]
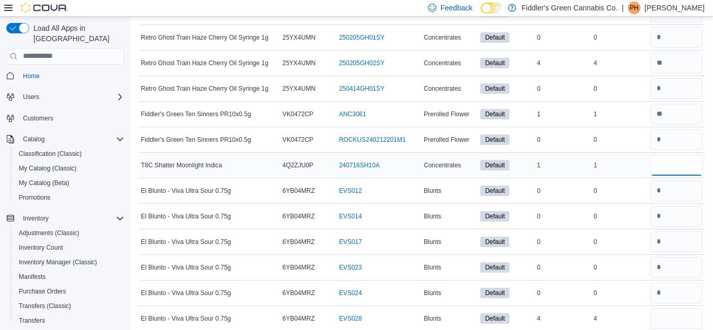
click at [675, 163] on input "number" at bounding box center [677, 165] width 52 height 21
type input "*"
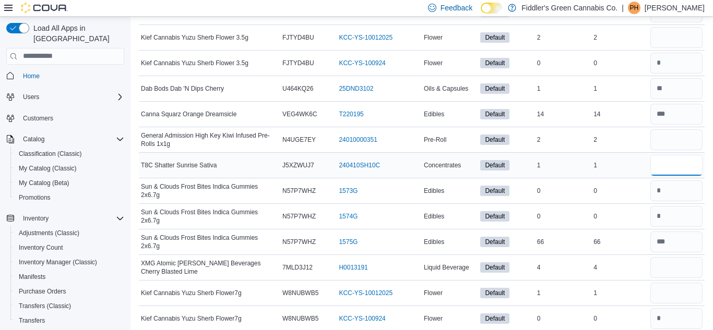
click at [669, 164] on input "number" at bounding box center [677, 165] width 52 height 21
type input "*"
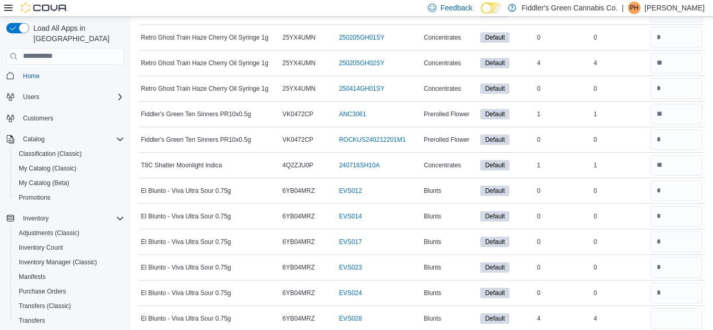
scroll to position [4911, 0]
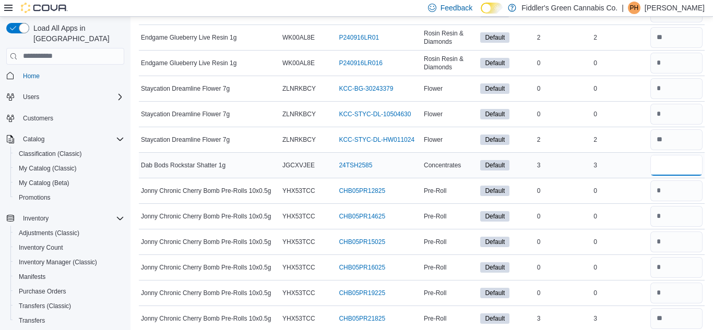
click at [658, 167] on input "number" at bounding box center [677, 165] width 52 height 21
type input "*"
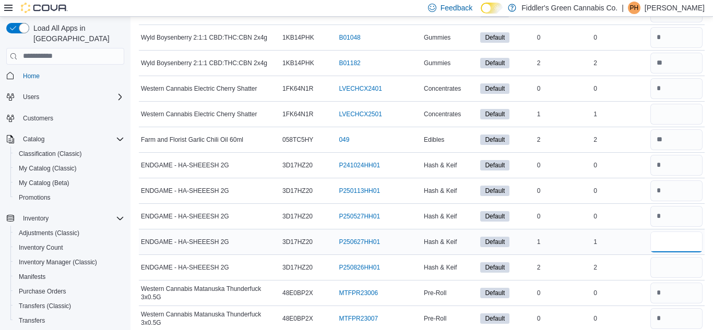
click at [671, 242] on input "number" at bounding box center [677, 242] width 52 height 21
type input "*"
click at [668, 272] on input "number" at bounding box center [677, 267] width 52 height 21
type input "*"
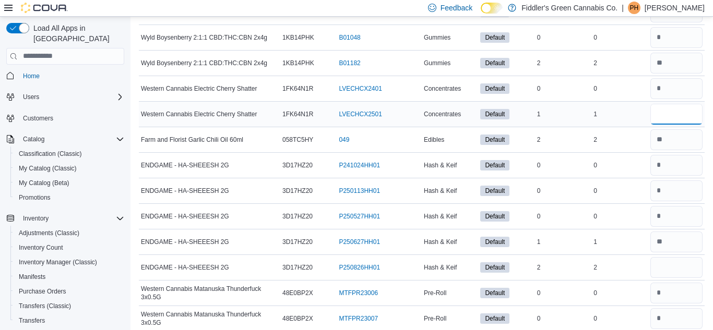
click at [670, 115] on input "number" at bounding box center [677, 114] width 52 height 21
type input "*"
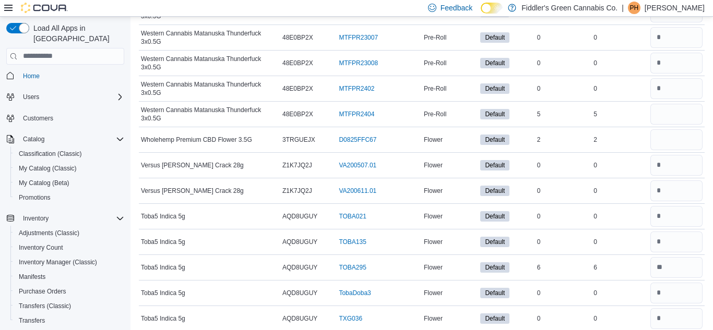
scroll to position [11537, 0]
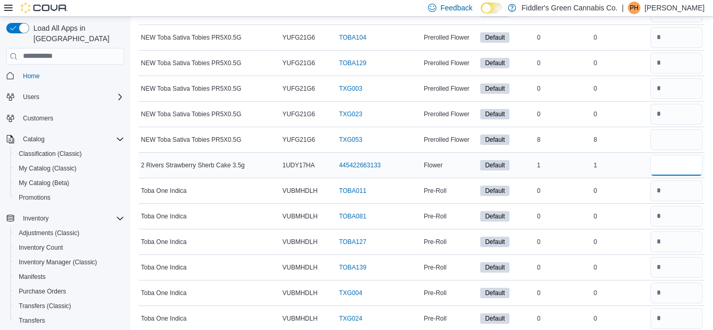
click at [658, 164] on input "number" at bounding box center [677, 165] width 52 height 21
type input "*"
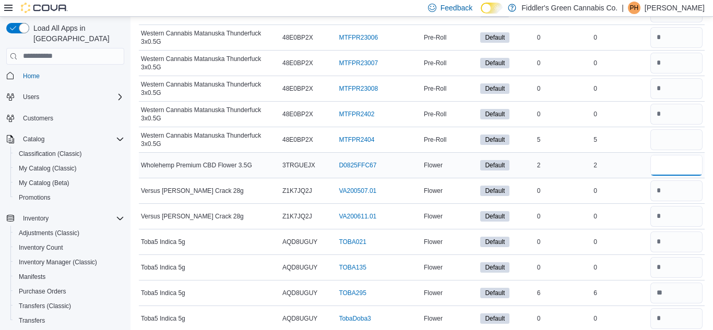
click at [656, 163] on input "number" at bounding box center [677, 165] width 52 height 21
type input "*"
click at [664, 139] on input "number" at bounding box center [677, 139] width 52 height 21
type input "*"
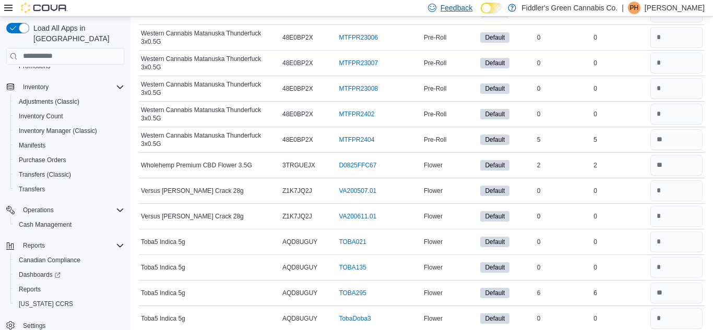
scroll to position [3837, 0]
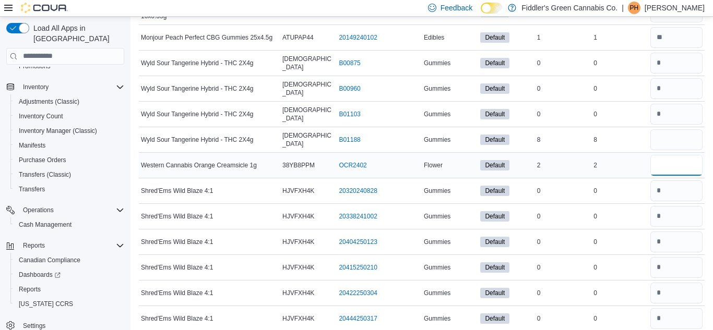
click at [658, 164] on input "number" at bounding box center [677, 165] width 52 height 21
type input "*"
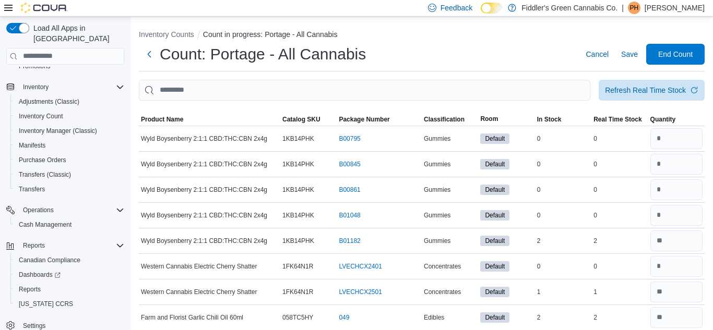
scroll to position [9311, 0]
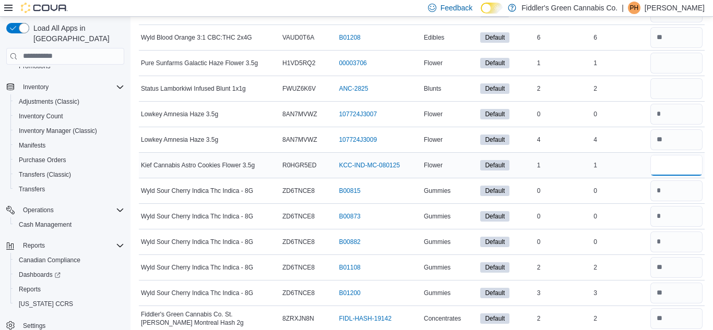
click at [656, 168] on input "number" at bounding box center [677, 165] width 52 height 21
type input "*"
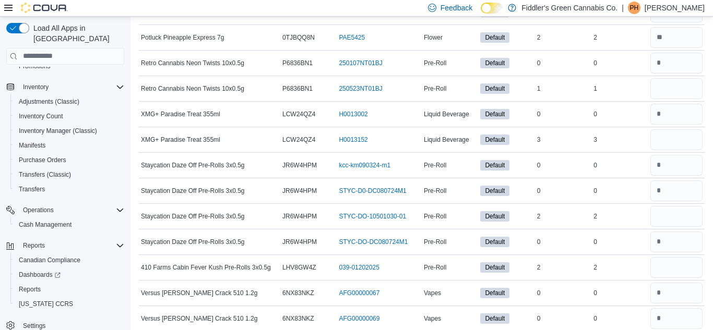
scroll to position [9951, 0]
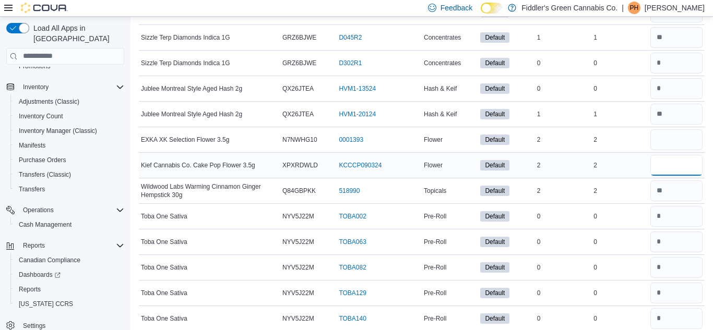
click at [664, 169] on input "number" at bounding box center [677, 165] width 52 height 21
type input "*"
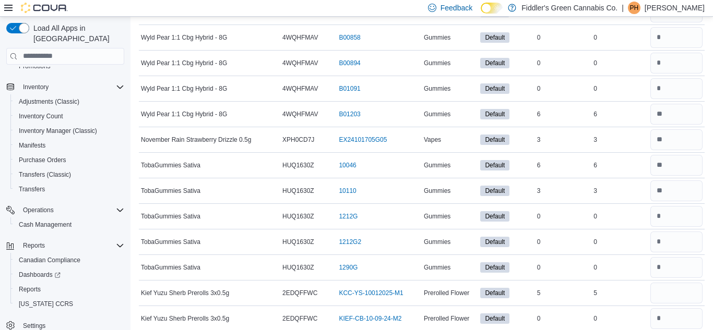
scroll to position [5141, 0]
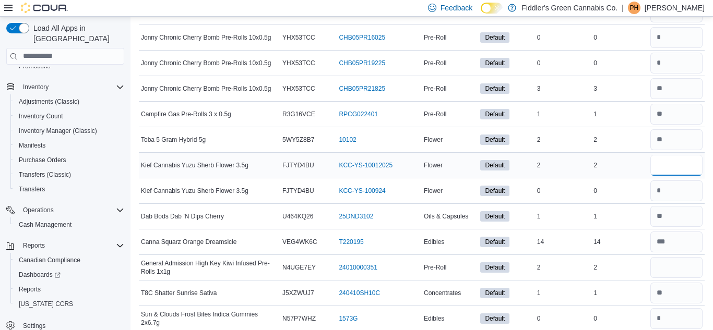
click at [663, 168] on input "number" at bounding box center [677, 165] width 52 height 21
type input "*"
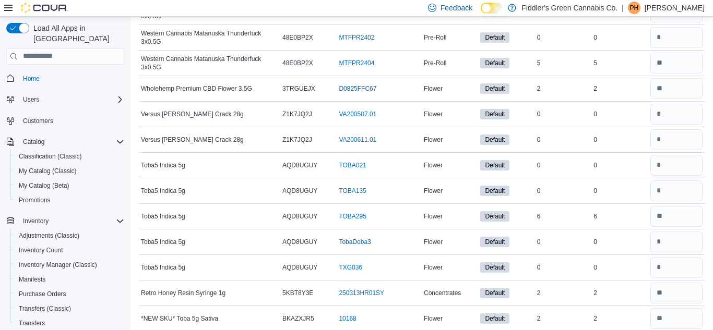
scroll to position [8928, 0]
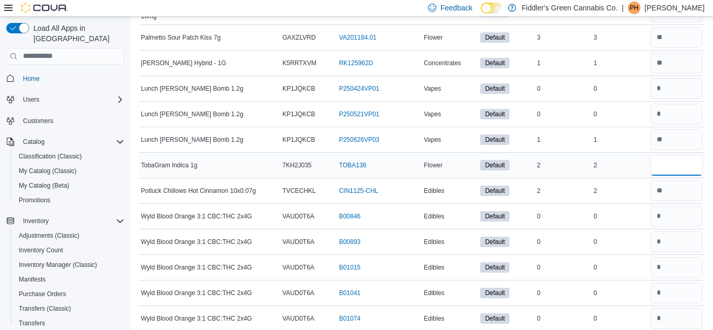
click at [660, 162] on input "number" at bounding box center [677, 165] width 52 height 21
type input "*"
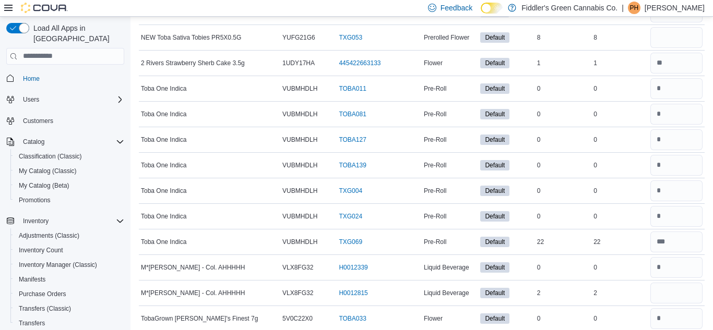
scroll to position [4399, 0]
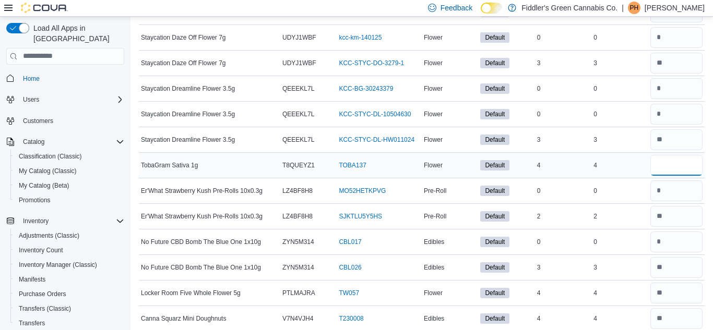
click at [664, 170] on input "number" at bounding box center [677, 165] width 52 height 21
type input "*"
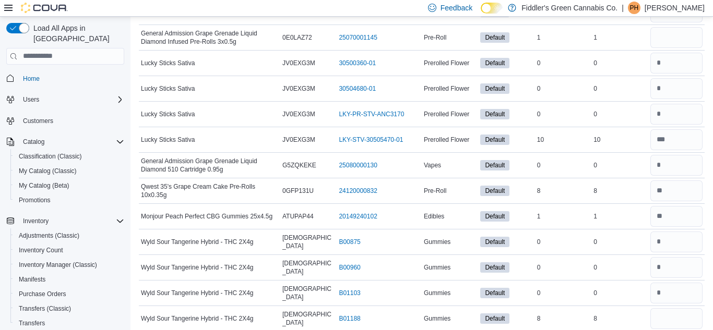
scroll to position [9925, 0]
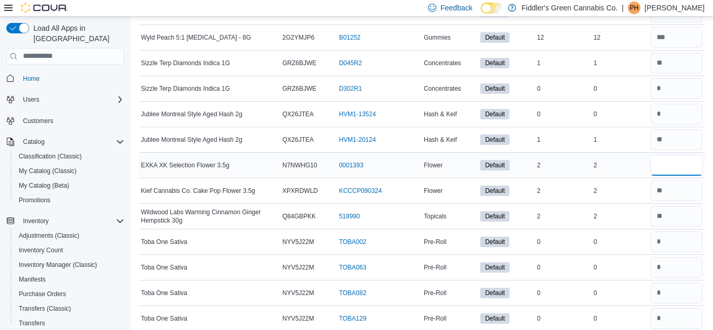
click at [657, 164] on input "number" at bounding box center [677, 165] width 52 height 21
type input "*"
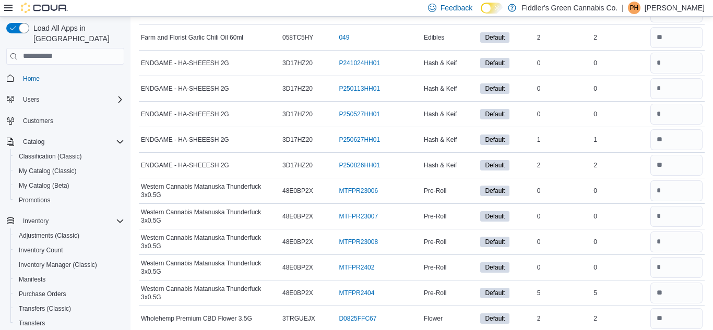
scroll to position [2148, 0]
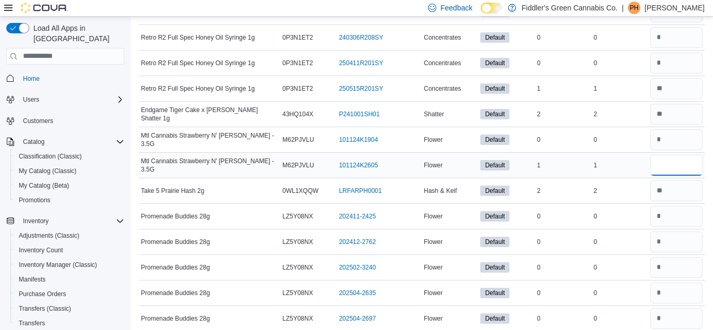
click at [656, 167] on input "number" at bounding box center [677, 165] width 52 height 21
type input "*"
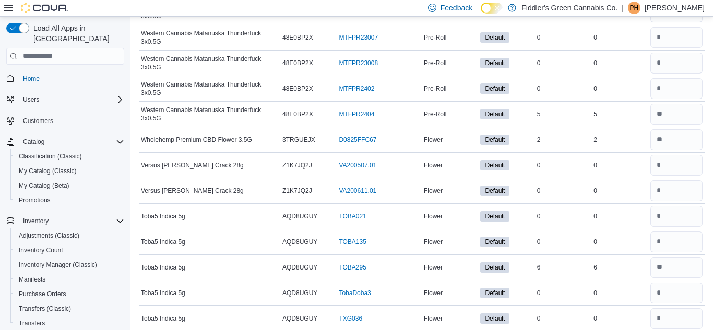
scroll to position [5499, 0]
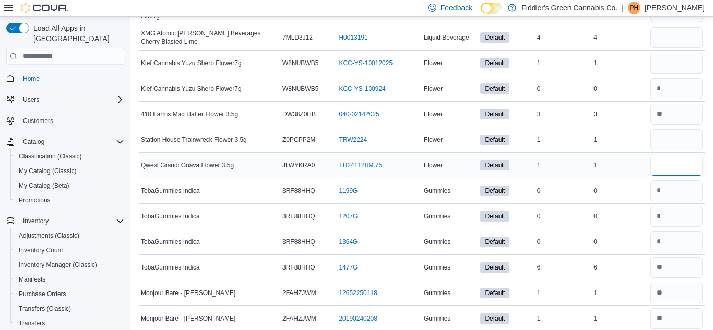
click at [655, 169] on input "number" at bounding box center [677, 165] width 52 height 21
type input "*"
click at [655, 139] on input "number" at bounding box center [677, 139] width 52 height 21
type input "*"
click at [659, 66] on input "number" at bounding box center [677, 63] width 52 height 21
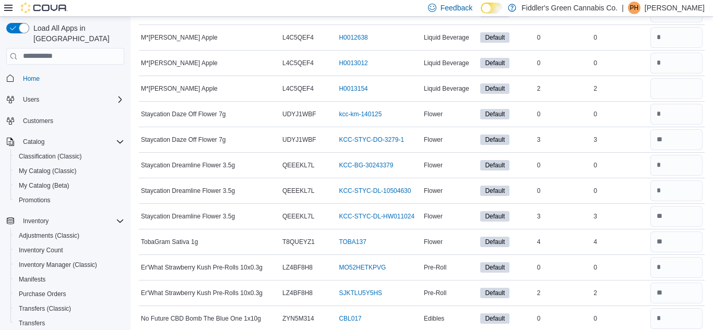
scroll to position [9209, 0]
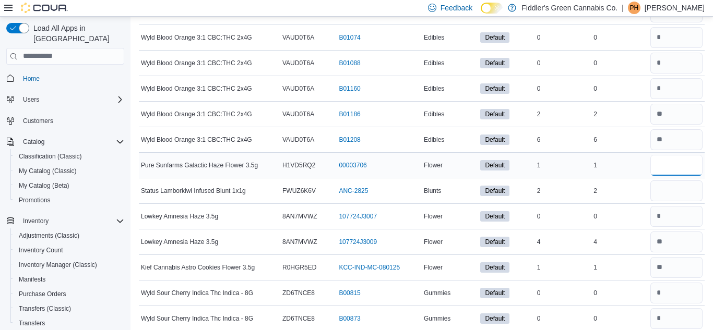
click at [659, 164] on input "number" at bounding box center [677, 165] width 52 height 21
click at [662, 188] on input "number" at bounding box center [677, 191] width 52 height 21
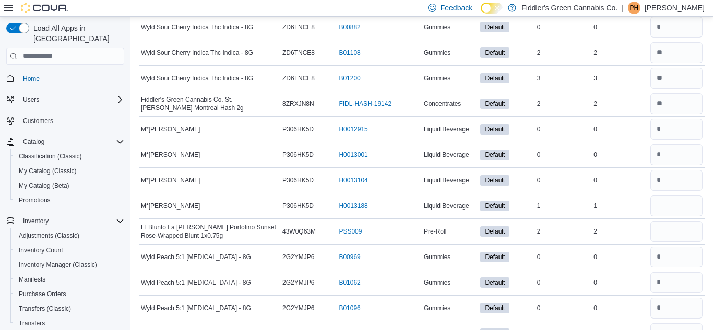
scroll to position [9529, 0]
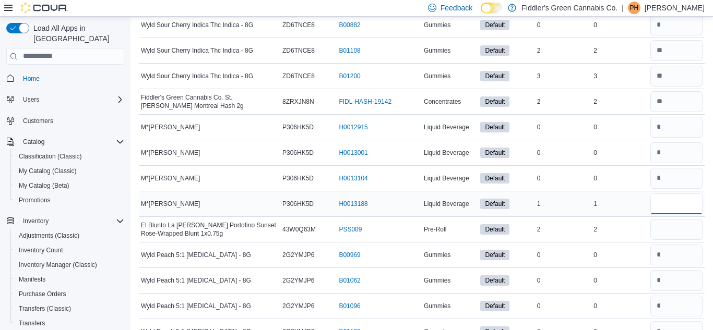
click at [669, 205] on input "number" at bounding box center [677, 204] width 52 height 21
click at [683, 205] on input "number" at bounding box center [677, 204] width 52 height 21
click at [671, 231] on input "number" at bounding box center [677, 229] width 52 height 21
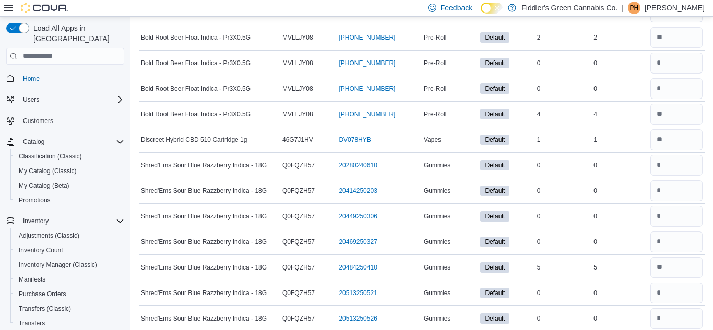
scroll to position [7674, 0]
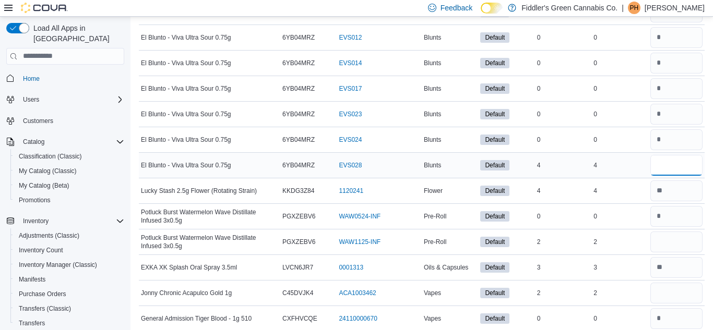
click at [662, 166] on input "number" at bounding box center [677, 165] width 52 height 21
click at [683, 242] on input "number" at bounding box center [677, 242] width 52 height 21
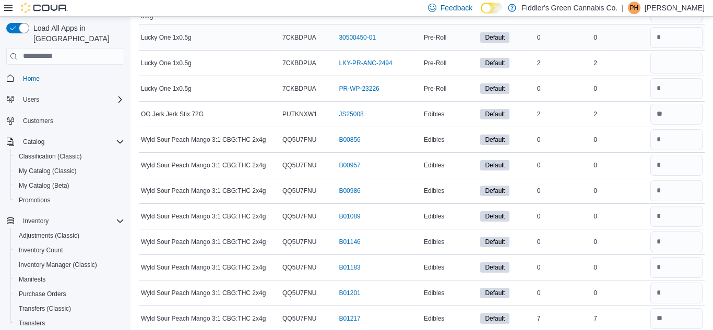
scroll to position [9593, 0]
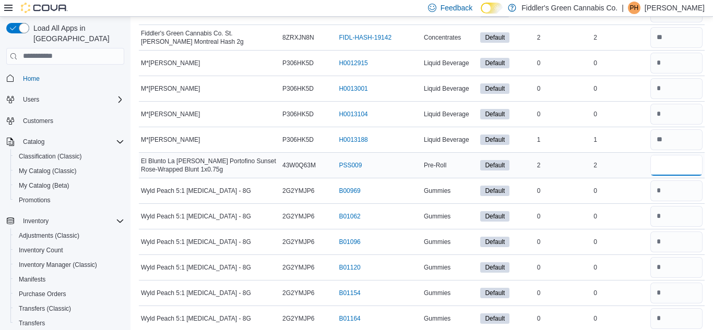
click at [672, 167] on input "number" at bounding box center [677, 165] width 52 height 21
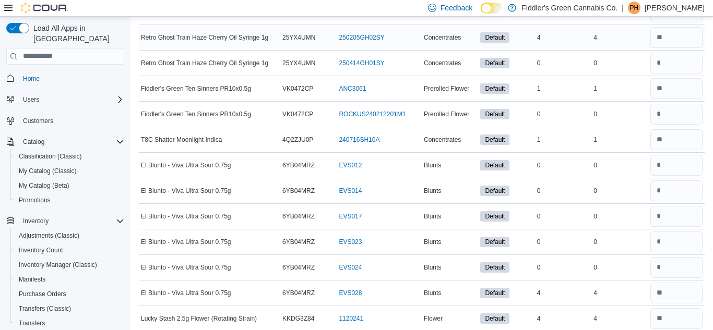
scroll to position [12622, 0]
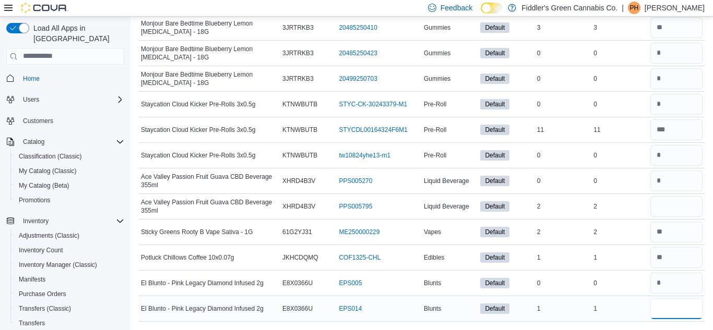
click at [661, 313] on input "number" at bounding box center [677, 309] width 52 height 21
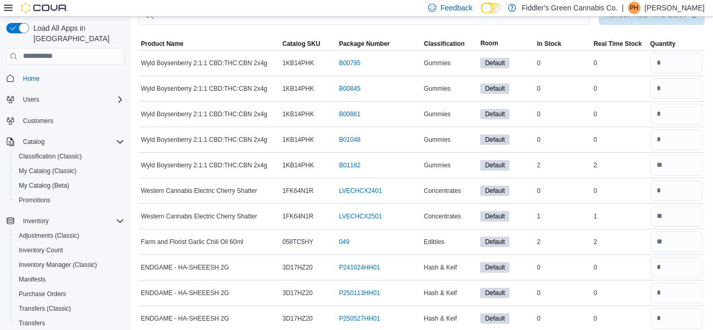
scroll to position [3530, 0]
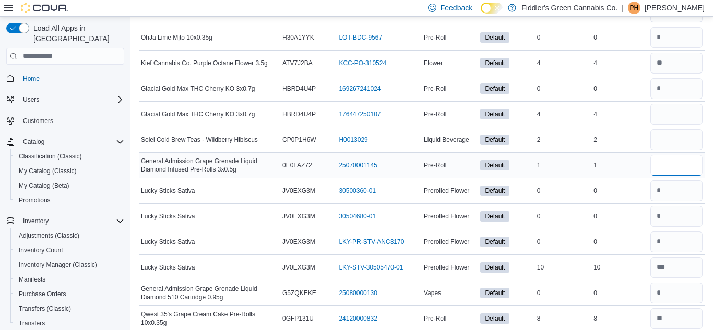
click at [657, 165] on input "number" at bounding box center [677, 165] width 52 height 21
click at [659, 137] on input "number" at bounding box center [677, 139] width 52 height 21
click at [662, 112] on input "number" at bounding box center [677, 114] width 52 height 21
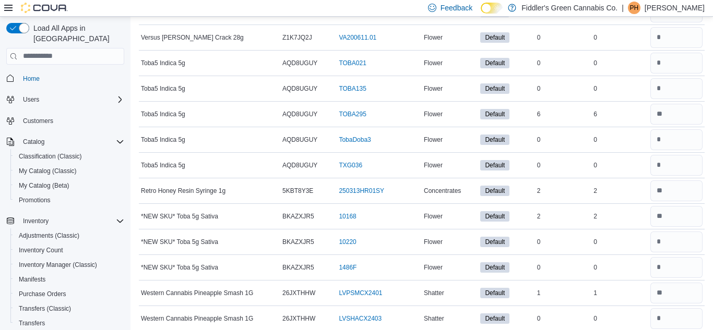
scroll to position [12151, 0]
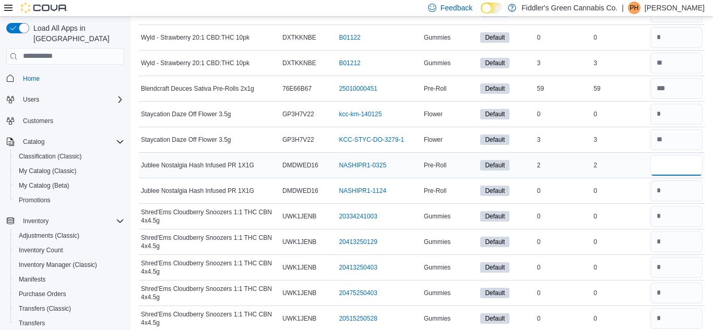
click at [656, 164] on input "number" at bounding box center [677, 165] width 52 height 21
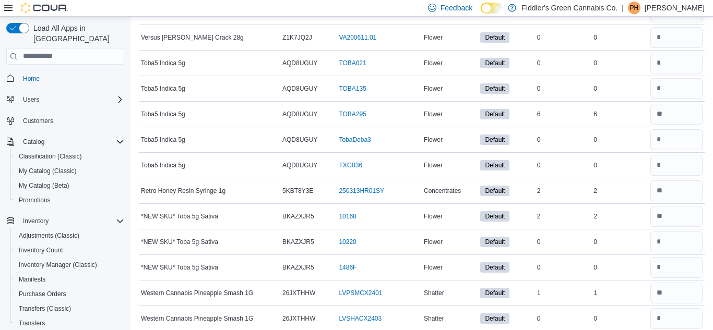
scroll to position [5244, 0]
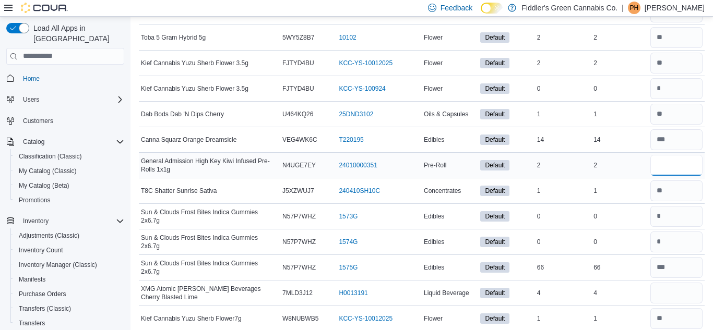
click at [664, 164] on input "number" at bounding box center [677, 165] width 52 height 21
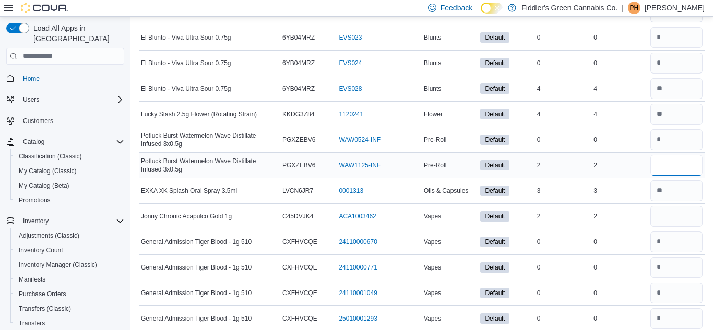
click at [686, 157] on input "number" at bounding box center [677, 165] width 52 height 21
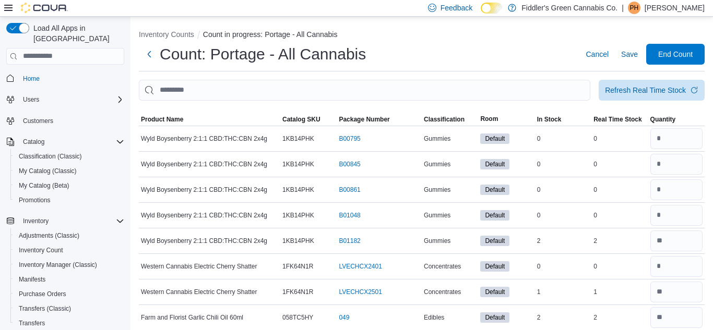
scroll to position [6395, 0]
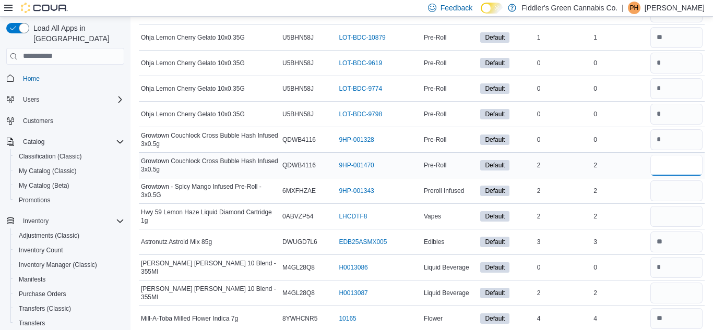
click at [672, 170] on input "number" at bounding box center [677, 165] width 52 height 21
click at [663, 191] on input "number" at bounding box center [677, 191] width 52 height 21
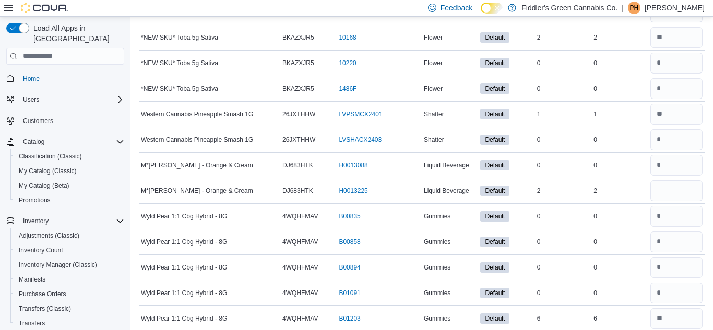
scroll to position [6420, 0]
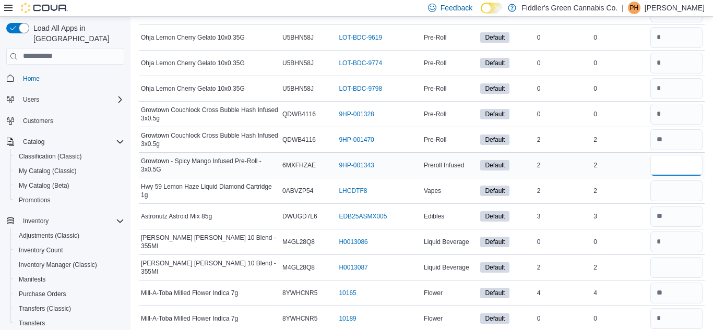
click at [658, 167] on input "number" at bounding box center [677, 165] width 52 height 21
click at [665, 194] on input "number" at bounding box center [677, 191] width 52 height 21
click at [678, 270] on input "number" at bounding box center [677, 267] width 52 height 21
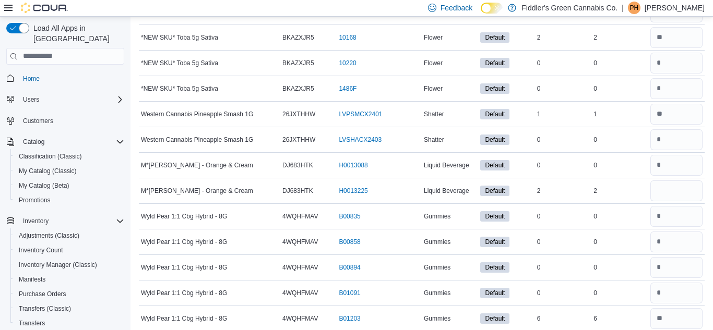
scroll to position [11870, 0]
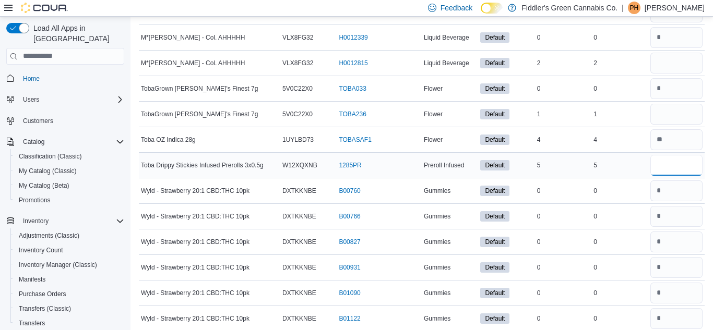
click at [660, 167] on input "number" at bounding box center [677, 165] width 52 height 21
click at [663, 116] on input "number" at bounding box center [677, 114] width 52 height 21
click at [674, 67] on input "number" at bounding box center [677, 63] width 52 height 21
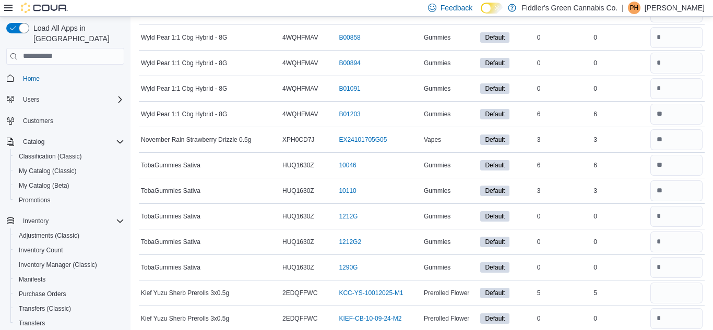
scroll to position [8186, 0]
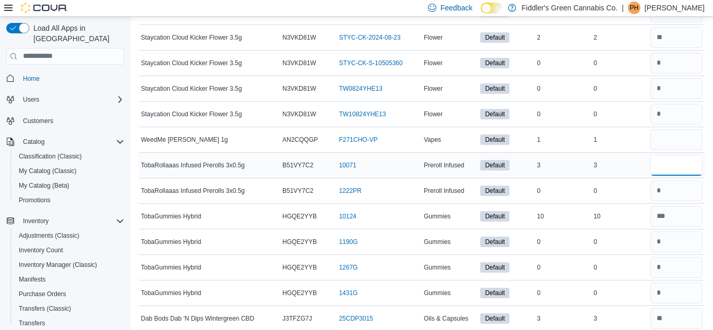
click at [656, 162] on input "number" at bounding box center [677, 165] width 52 height 21
click at [668, 145] on input "number" at bounding box center [677, 139] width 52 height 21
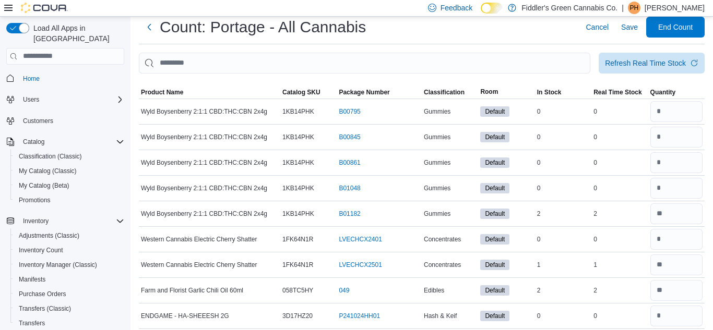
scroll to position [0, 0]
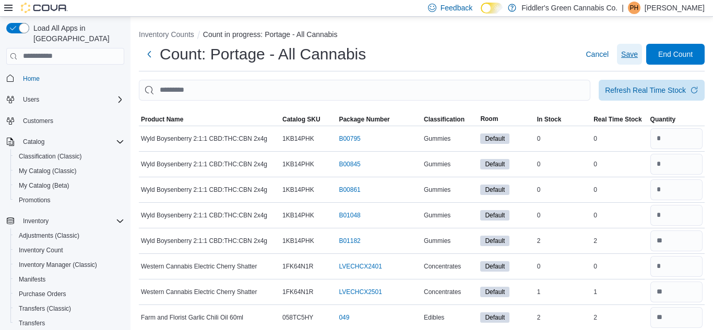
click at [632, 61] on span "Save" at bounding box center [629, 54] width 17 height 21
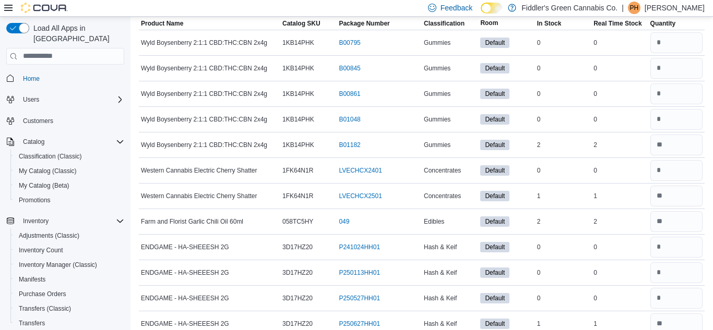
scroll to position [7999, 0]
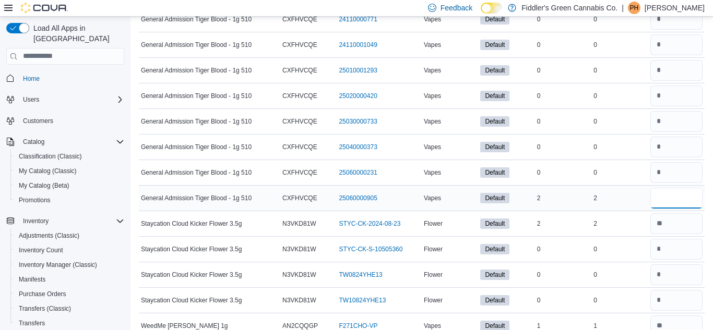
click at [679, 200] on input "number" at bounding box center [677, 198] width 52 height 21
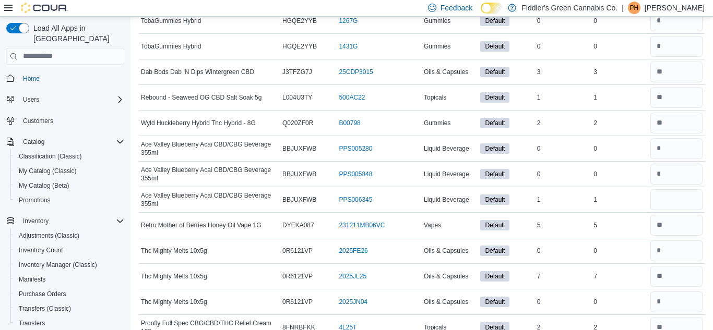
scroll to position [8434, 0]
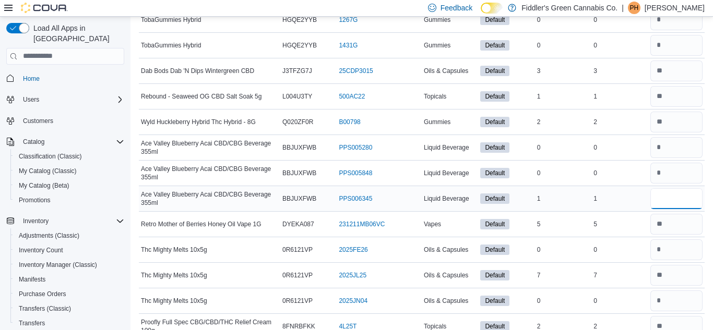
click at [671, 196] on input "number" at bounding box center [677, 198] width 52 height 21
click at [678, 199] on input "number" at bounding box center [677, 198] width 52 height 21
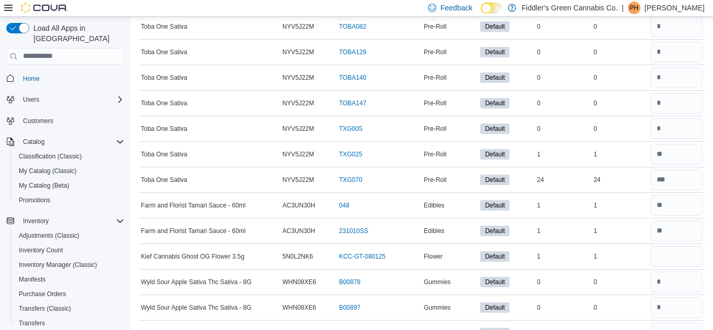
scroll to position [10193, 0]
click at [677, 256] on input "number" at bounding box center [677, 255] width 52 height 21
click at [676, 256] on input "number" at bounding box center [677, 255] width 52 height 21
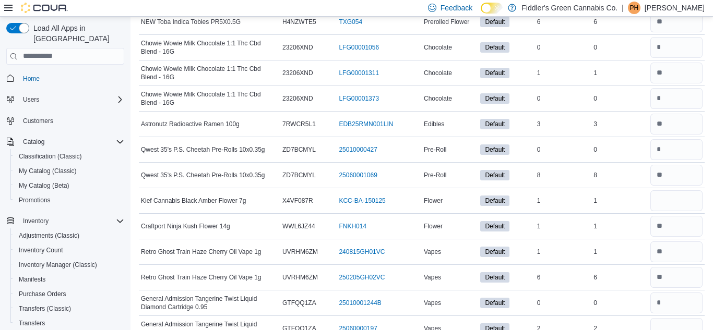
scroll to position [11116, 0]
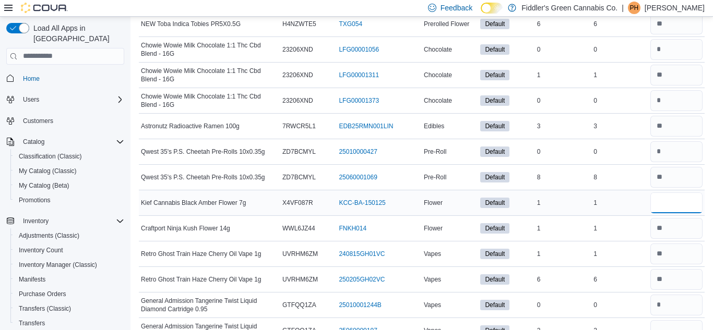
click at [677, 204] on input "number" at bounding box center [677, 203] width 52 height 21
click at [675, 202] on input "number" at bounding box center [677, 203] width 52 height 21
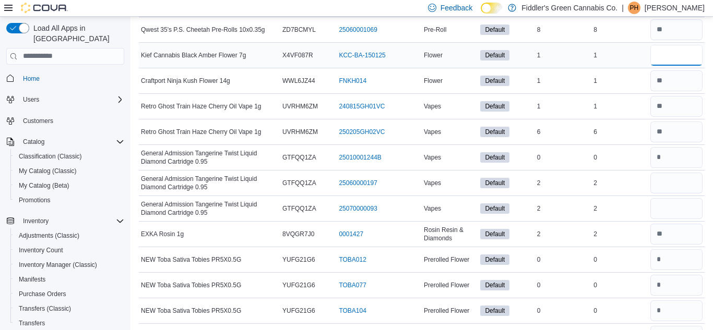
scroll to position [11266, 0]
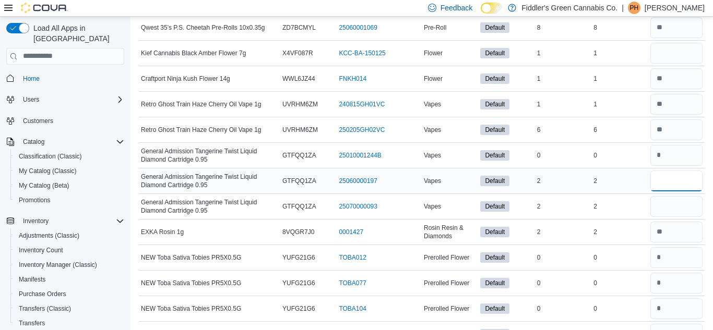
click at [677, 178] on input "number" at bounding box center [677, 181] width 52 height 21
click at [663, 209] on input "number" at bounding box center [677, 206] width 52 height 21
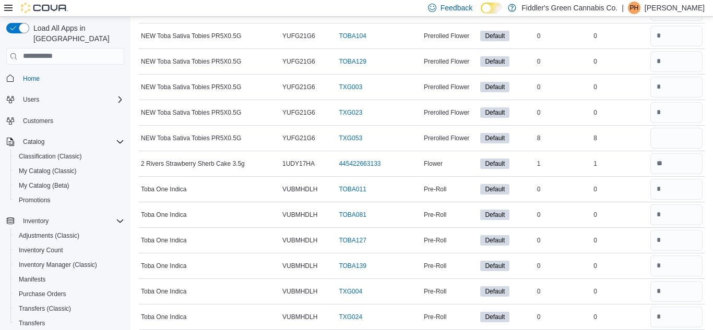
scroll to position [11543, 0]
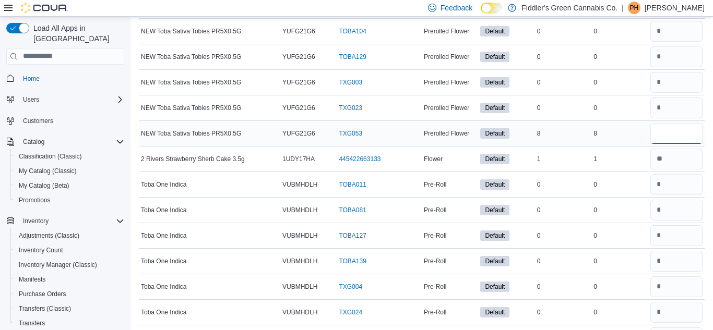
click at [672, 131] on input "number" at bounding box center [677, 133] width 52 height 21
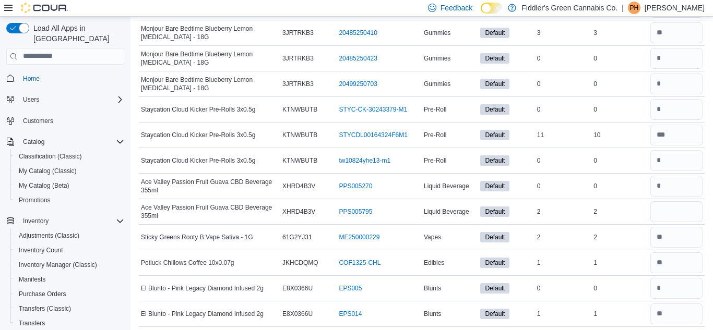
scroll to position [12615, 0]
click at [672, 216] on input "number" at bounding box center [677, 213] width 52 height 21
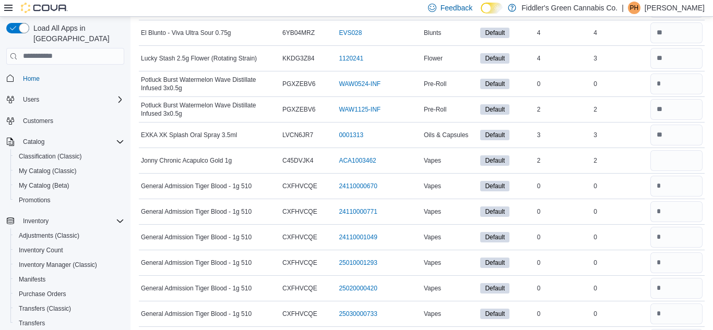
scroll to position [7804, 0]
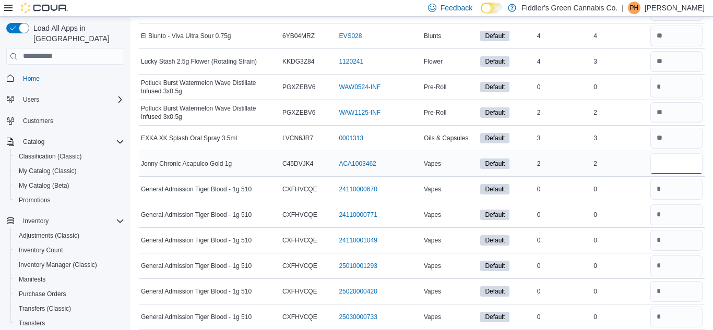
click at [674, 163] on input "number" at bounding box center [677, 164] width 52 height 21
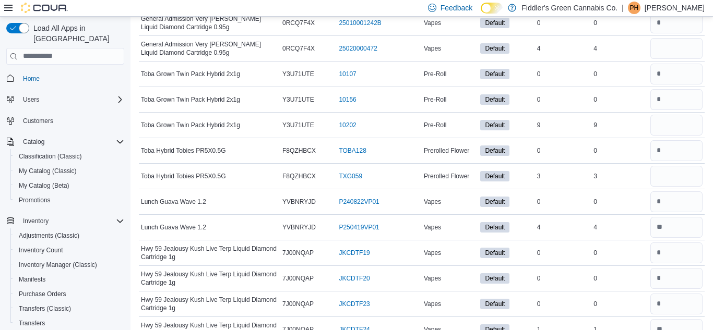
scroll to position [7046, 0]
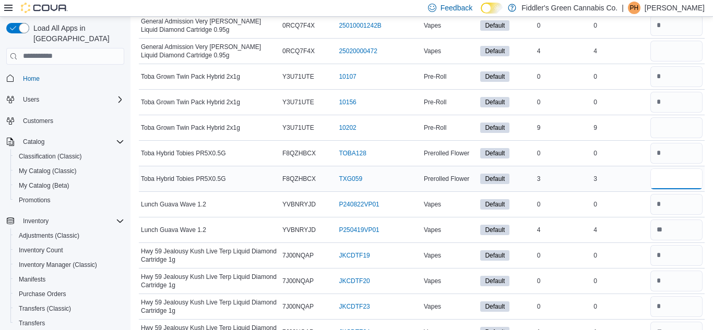
click at [674, 181] on input "number" at bounding box center [677, 179] width 52 height 21
click at [657, 129] on input "number" at bounding box center [677, 127] width 52 height 21
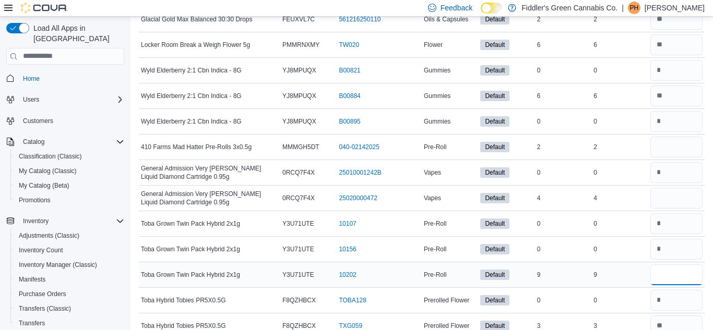
scroll to position [6901, 0]
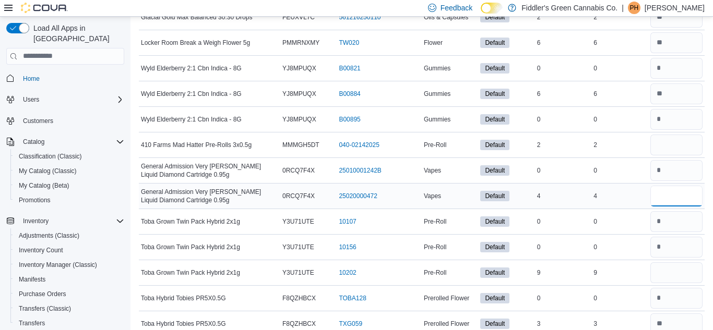
click at [674, 195] on input "number" at bounding box center [677, 196] width 52 height 21
click at [666, 144] on input "number" at bounding box center [677, 145] width 52 height 21
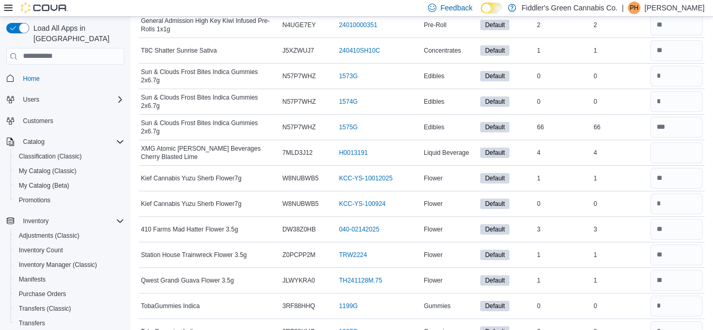
scroll to position [5347, 0]
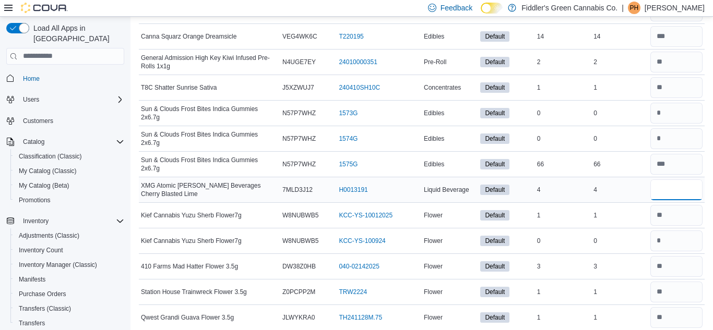
click at [676, 188] on input "number" at bounding box center [677, 190] width 52 height 21
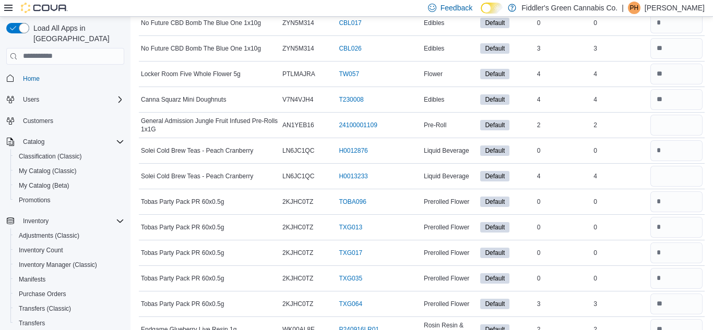
scroll to position [4618, 0]
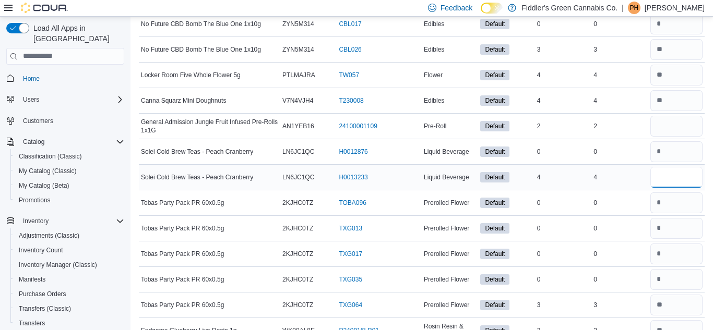
click at [685, 177] on input "number" at bounding box center [677, 177] width 52 height 21
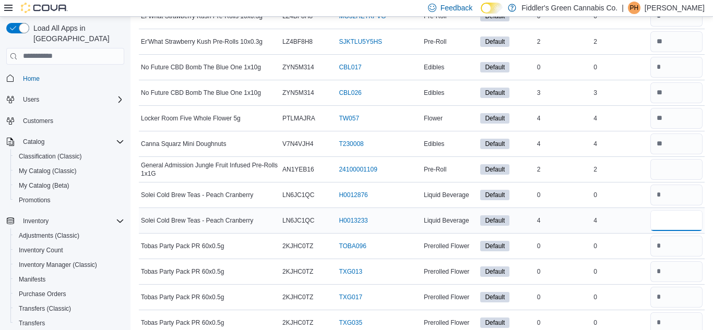
scroll to position [4556, 0]
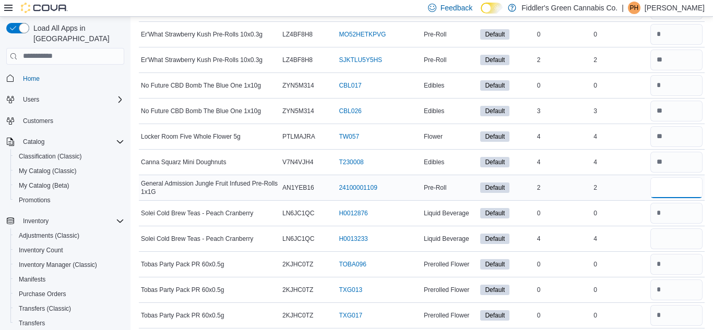
click at [675, 190] on input "number" at bounding box center [677, 188] width 52 height 21
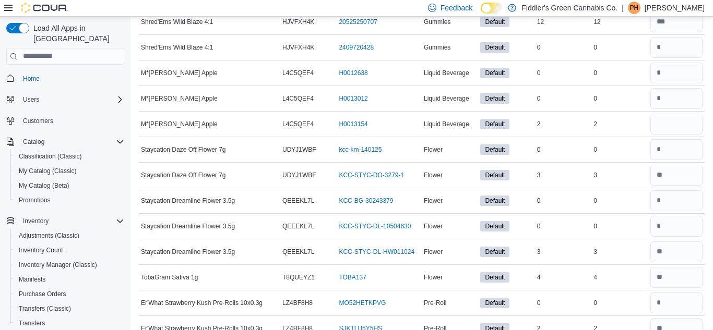
scroll to position [4288, 0]
click at [671, 120] on input "number" at bounding box center [677, 123] width 52 height 21
click at [683, 125] on input "number" at bounding box center [677, 123] width 52 height 21
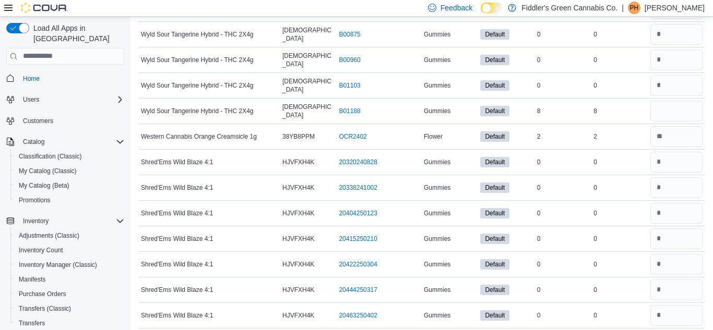
scroll to position [3869, 0]
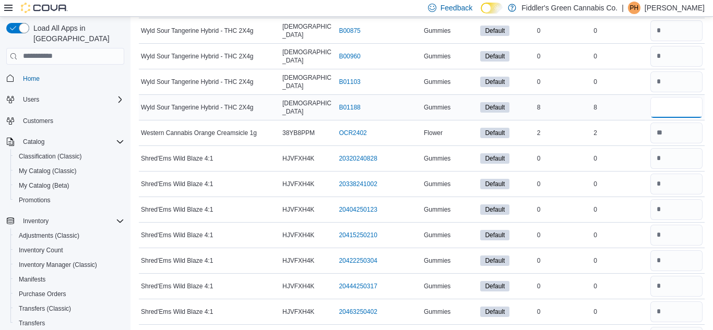
click at [669, 105] on input "number" at bounding box center [677, 107] width 52 height 21
click at [672, 110] on input "number" at bounding box center [677, 107] width 52 height 21
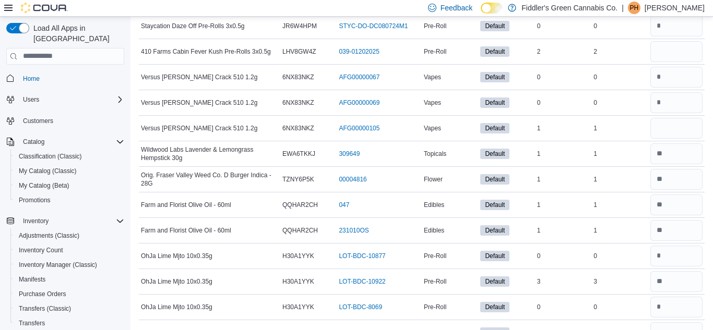
scroll to position [3231, 0]
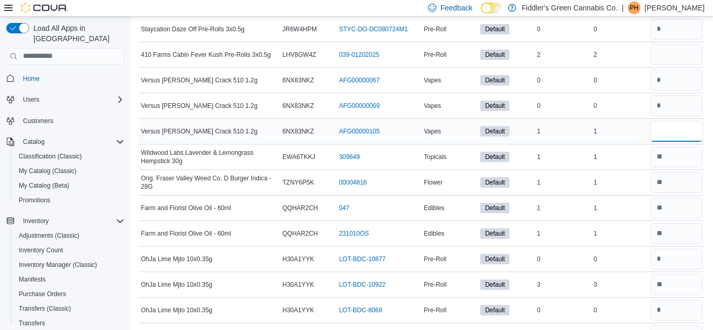
click at [681, 132] on input "number" at bounding box center [677, 131] width 52 height 21
click at [674, 53] on input "number" at bounding box center [677, 54] width 52 height 21
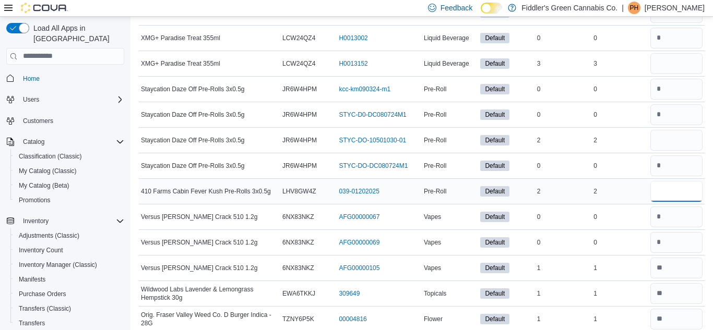
scroll to position [3099, 0]
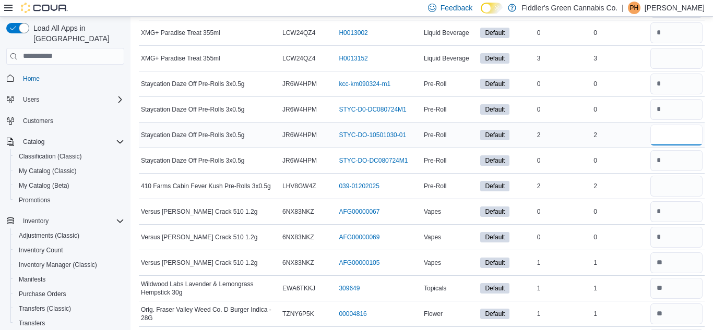
click at [677, 132] on input "number" at bounding box center [677, 135] width 52 height 21
click at [677, 62] on input "number" at bounding box center [677, 58] width 52 height 21
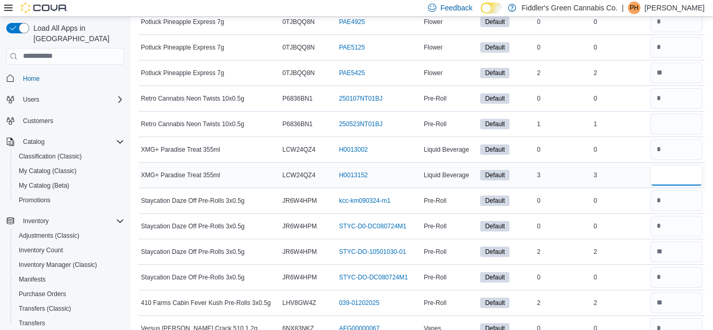
scroll to position [2983, 0]
click at [683, 124] on input "number" at bounding box center [677, 123] width 52 height 21
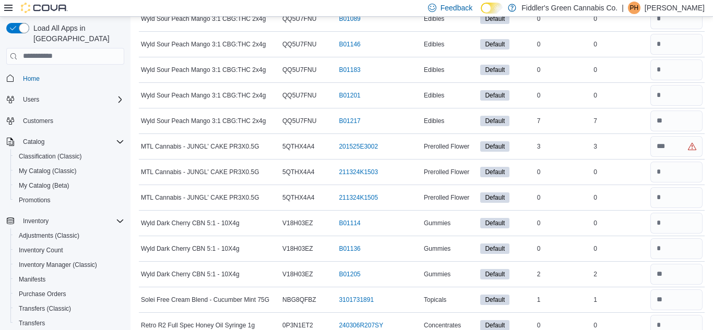
scroll to position [1836, 0]
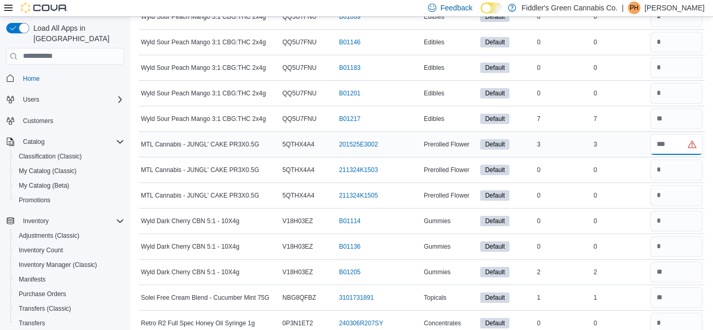
click at [678, 148] on input "number" at bounding box center [677, 144] width 52 height 21
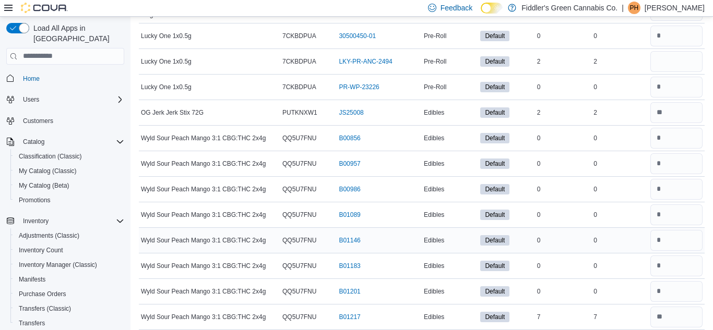
scroll to position [1637, 0]
click at [681, 63] on input "number" at bounding box center [677, 62] width 52 height 21
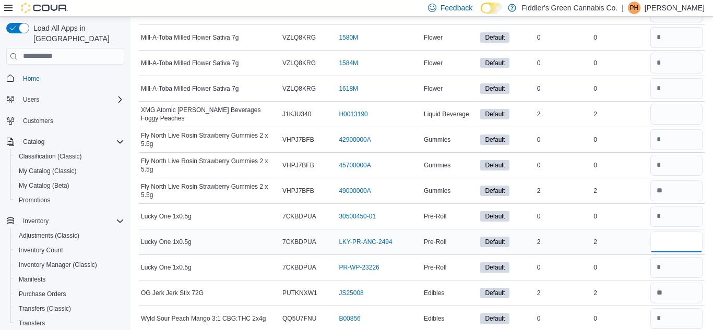
scroll to position [1460, 0]
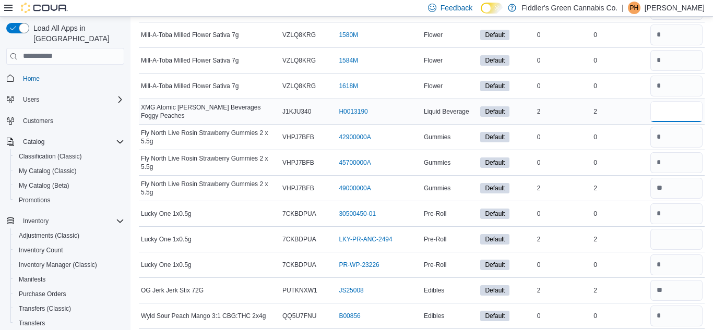
click at [675, 113] on input "number" at bounding box center [677, 111] width 52 height 21
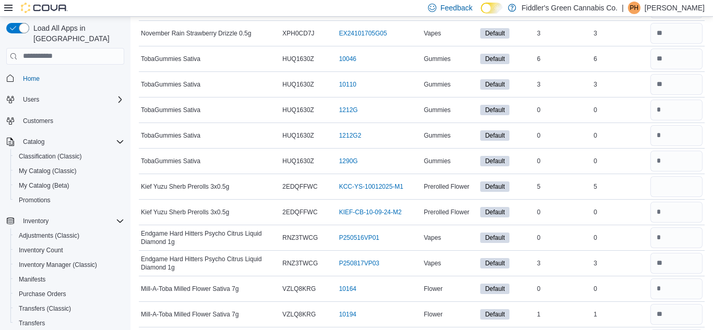
scroll to position [1106, 0]
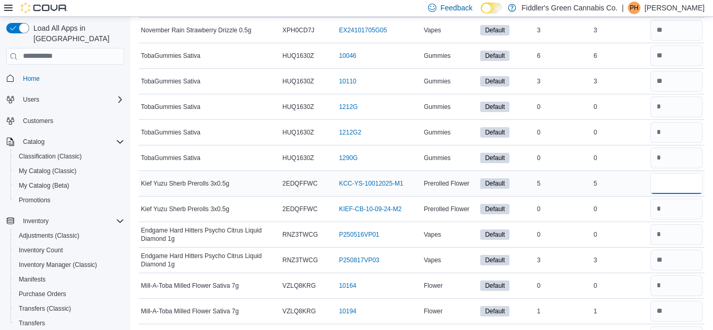
click at [680, 181] on input "number" at bounding box center [677, 183] width 52 height 21
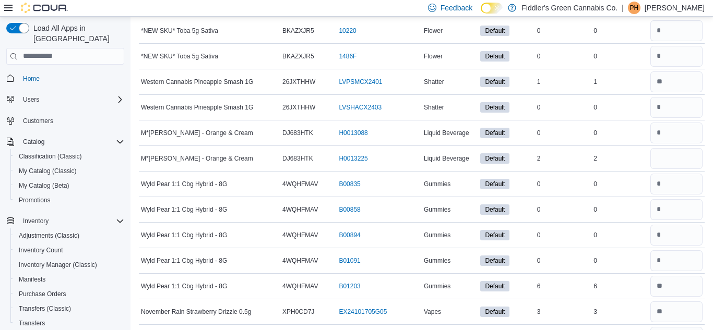
scroll to position [827, 0]
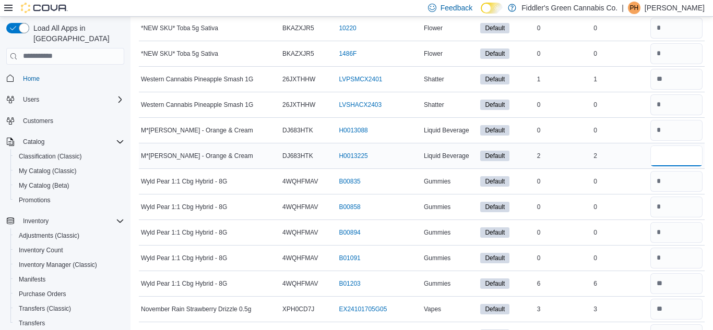
click at [679, 153] on input "number" at bounding box center [677, 156] width 52 height 21
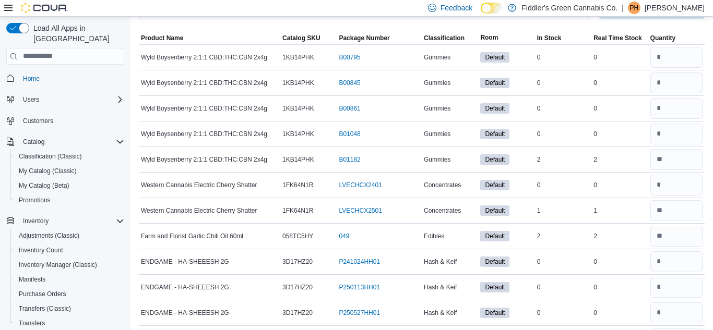
scroll to position [0, 0]
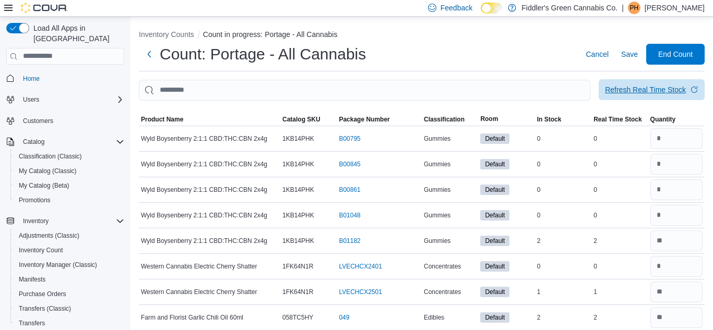
click at [658, 86] on div "Refresh Real Time Stock" at bounding box center [645, 90] width 81 height 10
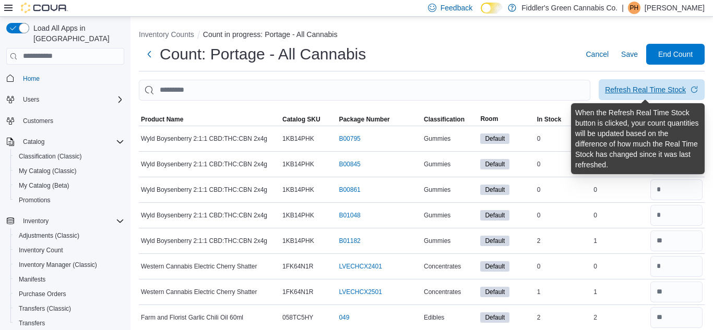
click at [658, 86] on div "Refresh Real Time Stock" at bounding box center [645, 90] width 81 height 10
click at [544, 46] on div "Count: Portage - All Cannabis Cancel Save End Count" at bounding box center [422, 54] width 566 height 21
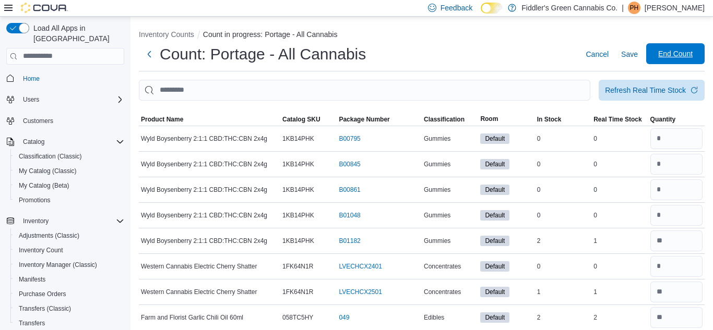
click at [687, 58] on span "End Count" at bounding box center [675, 54] width 34 height 10
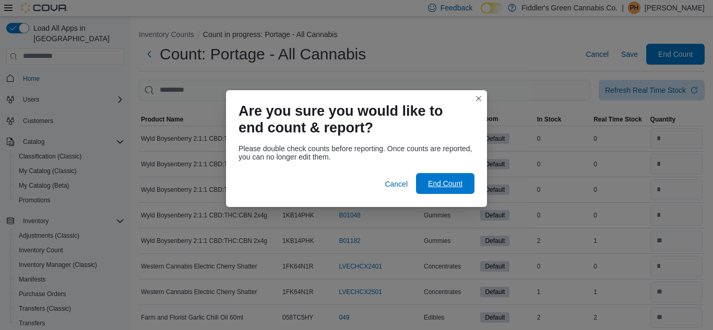
click at [439, 184] on span "End Count" at bounding box center [445, 184] width 34 height 10
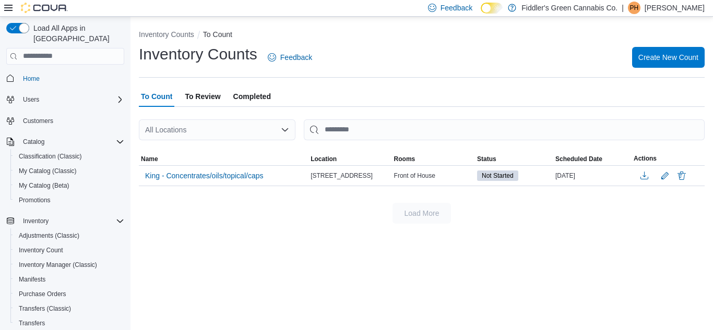
click at [684, 9] on p "[PERSON_NAME]" at bounding box center [675, 8] width 60 height 13
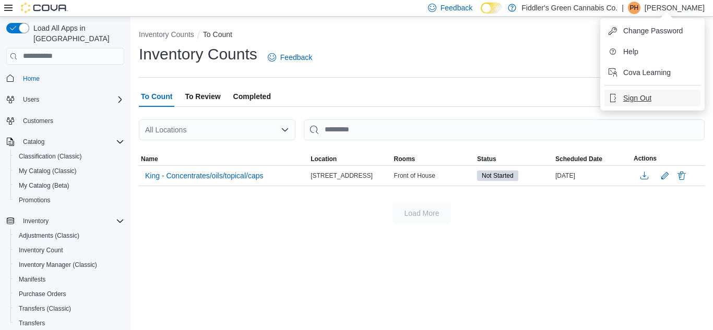
click at [614, 99] on icon "button" at bounding box center [613, 98] width 8 height 8
